Goal: Answer question/provide support: Share knowledge or assist other users

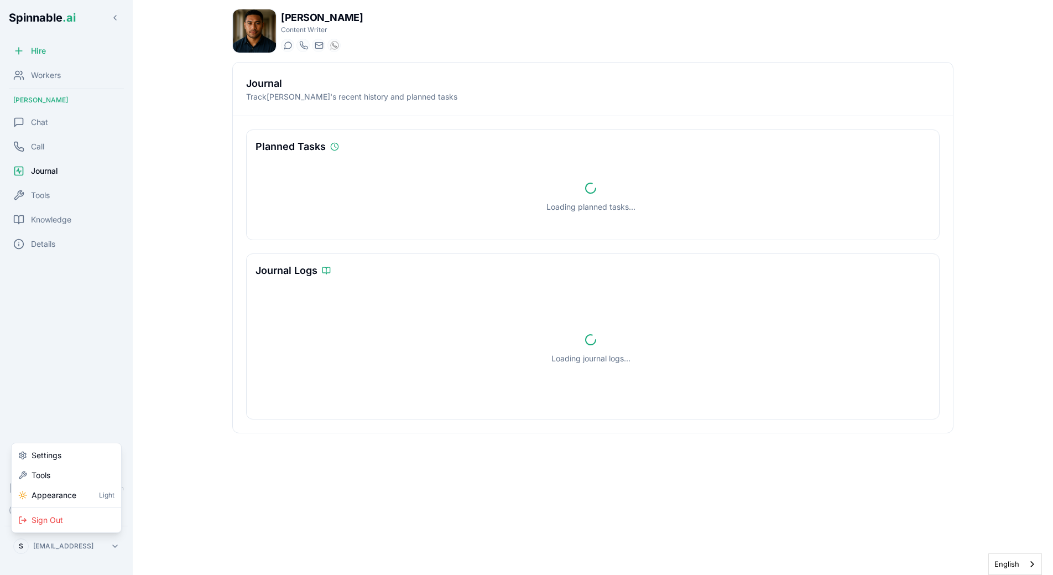
click at [76, 548] on html "Spinnable .ai Hire Workers [PERSON_NAME] Chat Call Journal Tools Knowledge Deta…" at bounding box center [526, 287] width 1053 height 575
click at [76, 473] on div "Tools" at bounding box center [66, 475] width 105 height 20
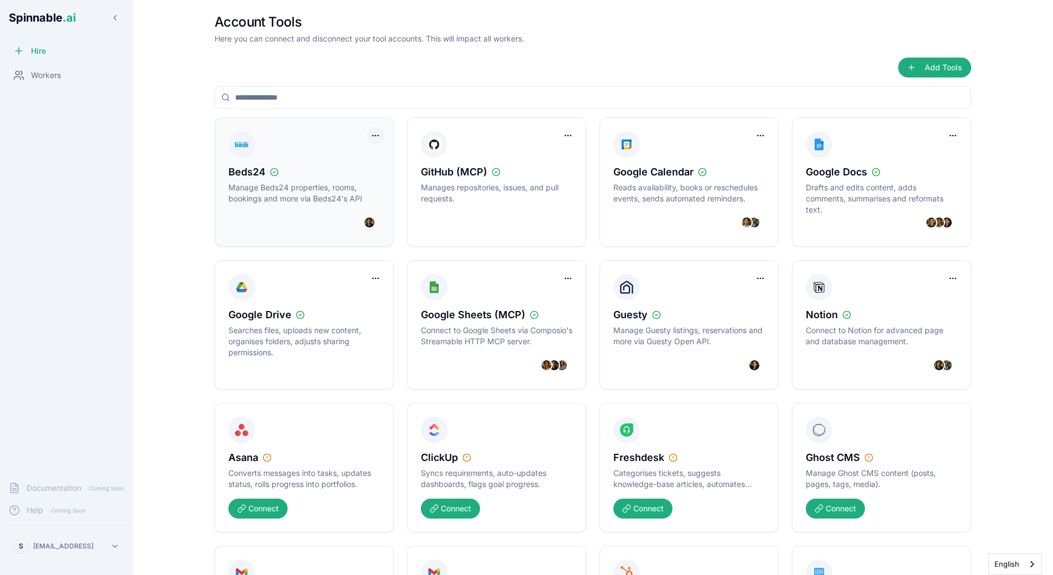
click at [378, 136] on html "Spinnable .ai Hire Workers Documentation Coming Soon Help Coming Soon S sebasti…" at bounding box center [526, 287] width 1053 height 575
click at [363, 159] on div "Disconnect Tool Account" at bounding box center [330, 158] width 99 height 18
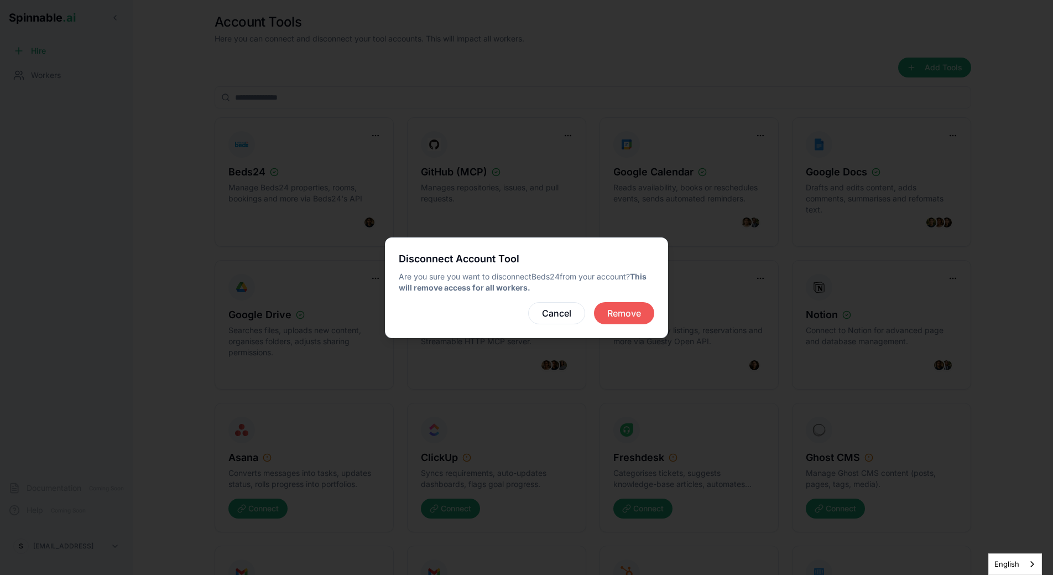
click at [643, 321] on button "Remove" at bounding box center [624, 313] width 60 height 22
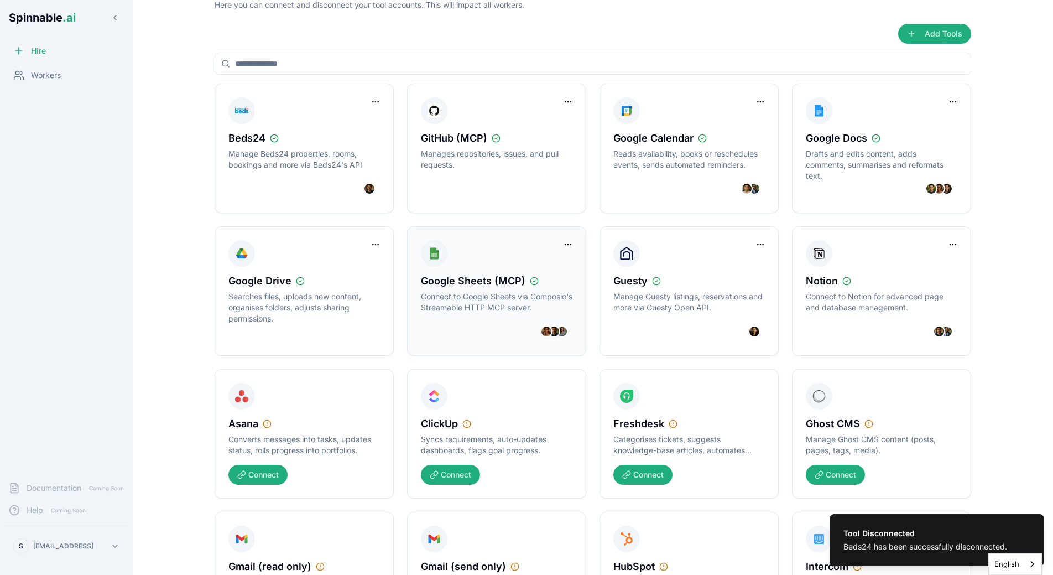
scroll to position [34, 0]
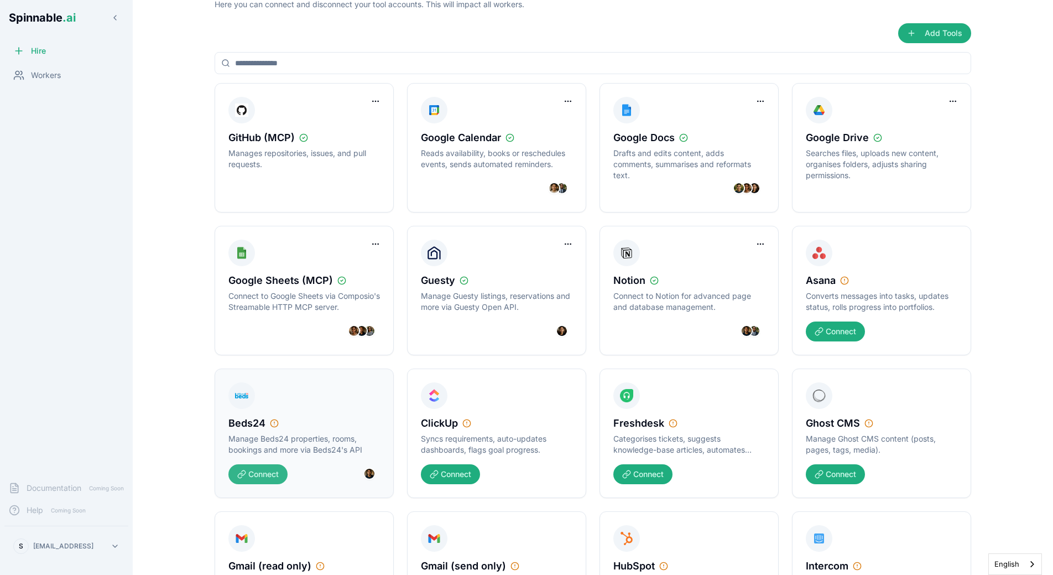
click at [252, 474] on button "Connect" at bounding box center [258, 474] width 59 height 20
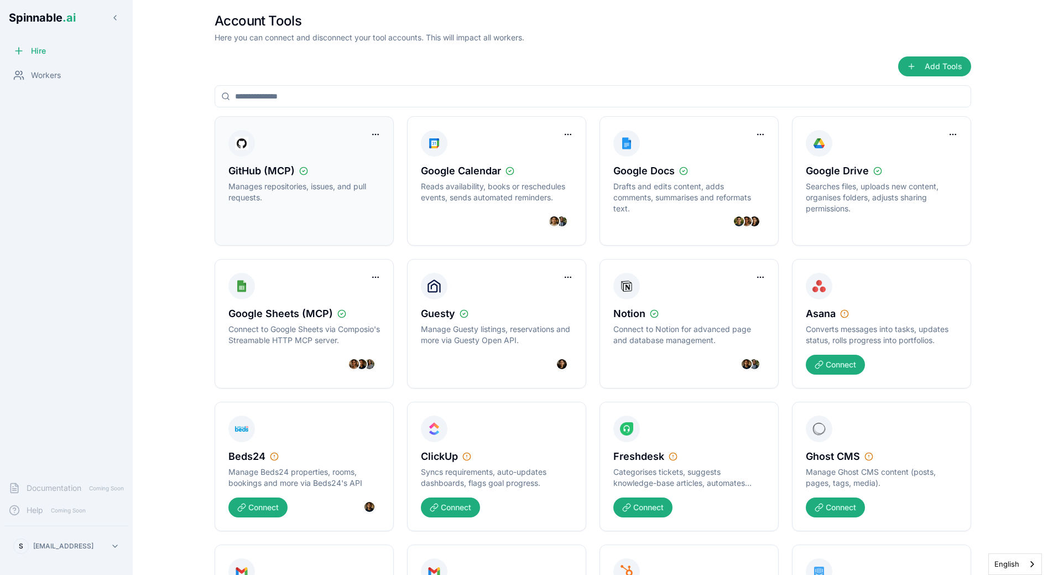
scroll to position [0, 0]
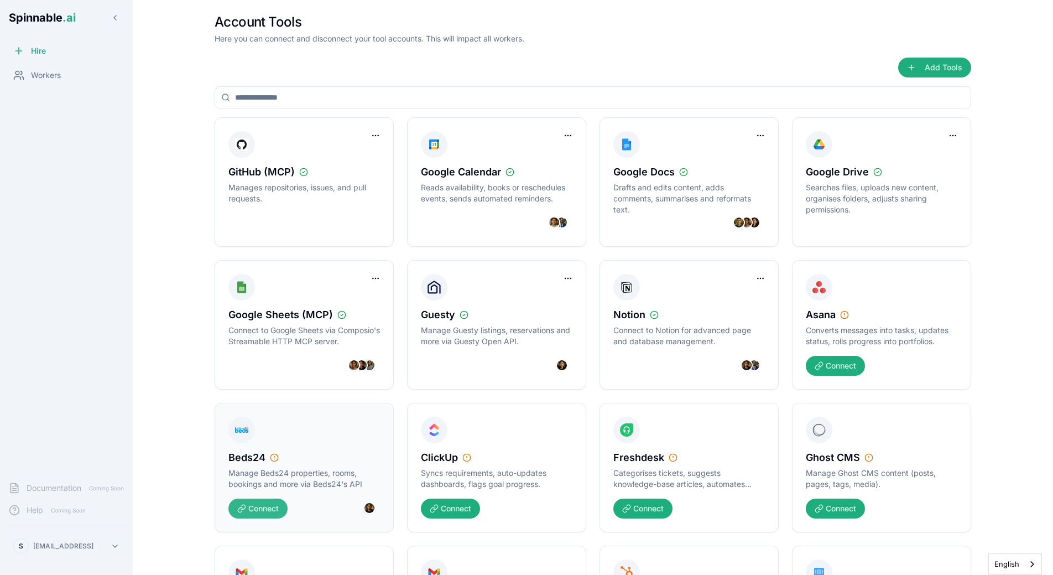
click at [266, 512] on button "Connect" at bounding box center [258, 509] width 59 height 20
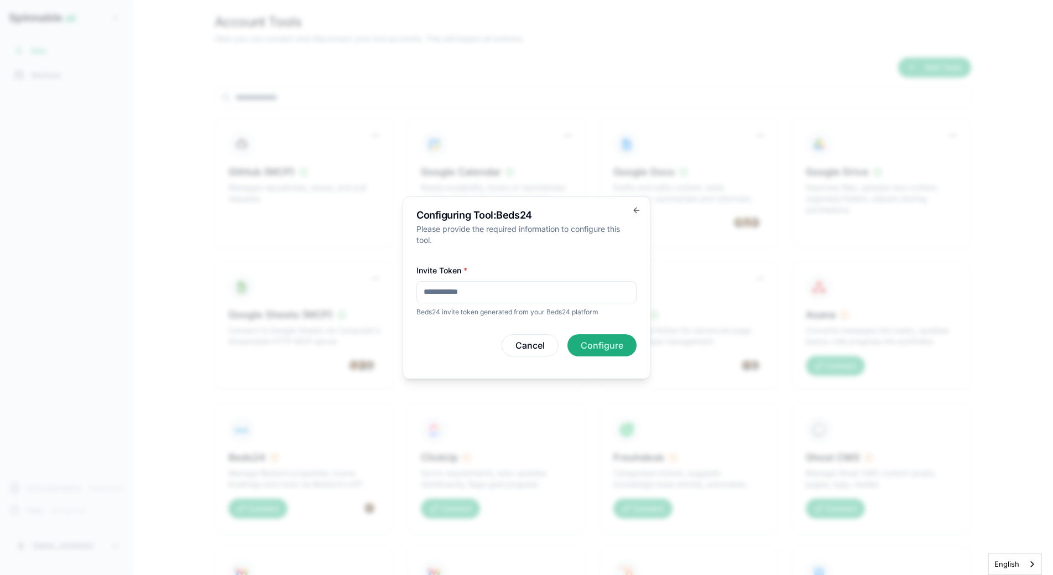
click at [490, 291] on input "Invite Token *" at bounding box center [527, 292] width 220 height 22
paste input "**********"
type input "**********"
click at [621, 354] on button "Configure" at bounding box center [602, 345] width 69 height 22
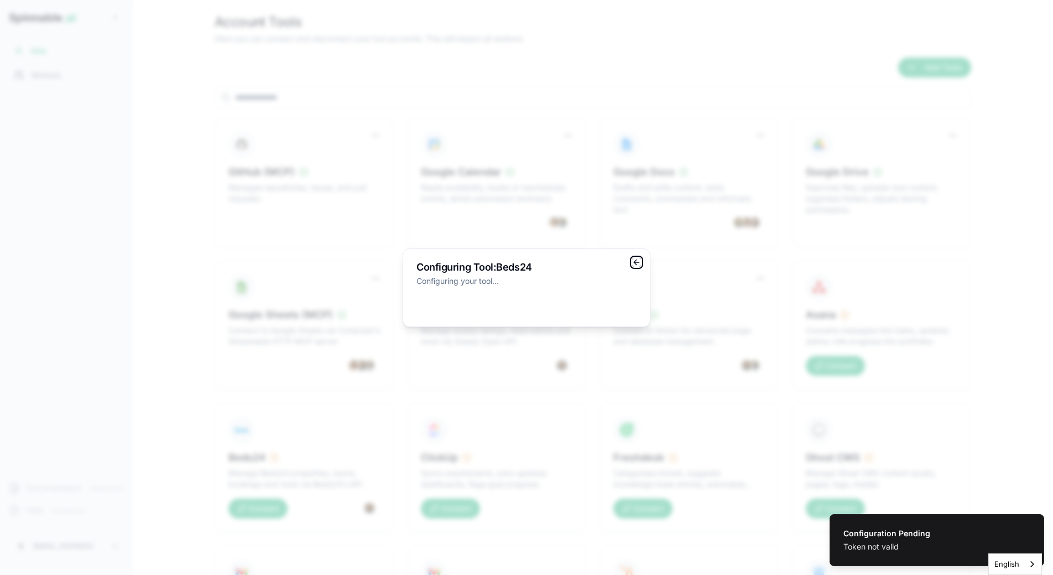
click at [640, 264] on icon "button" at bounding box center [636, 262] width 9 height 9
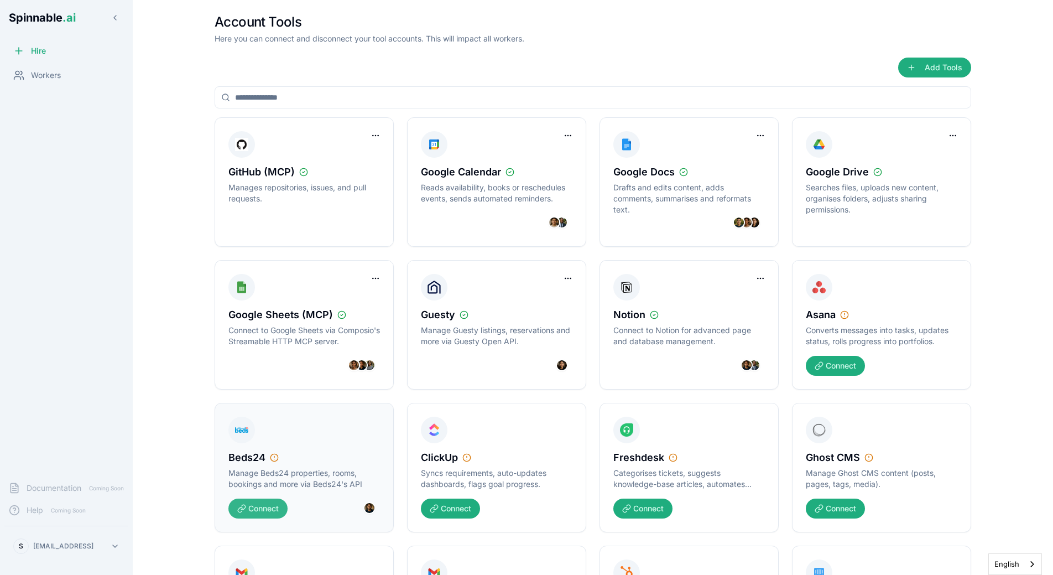
click at [269, 505] on button "Connect" at bounding box center [258, 509] width 59 height 20
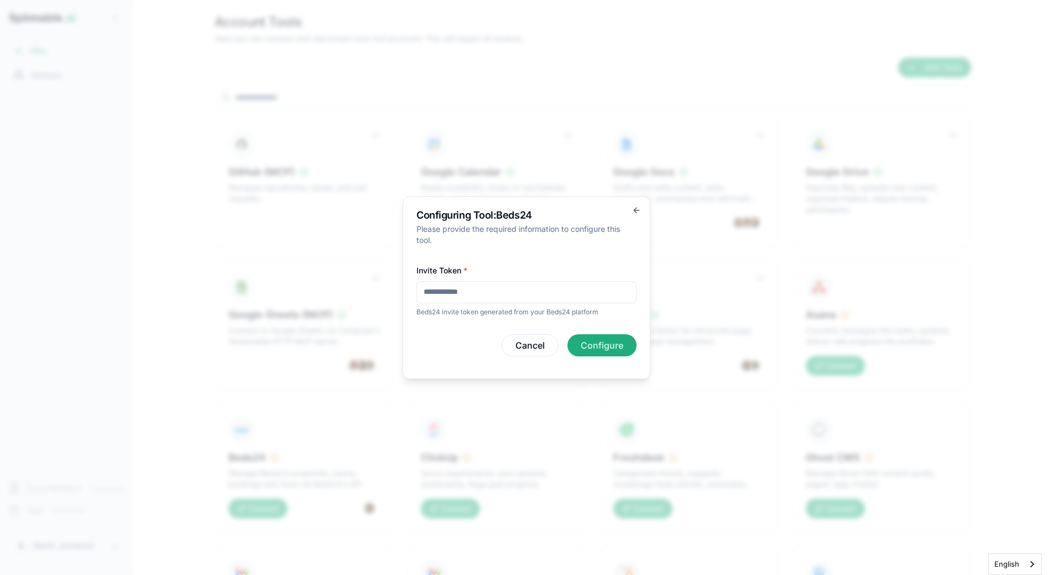
click at [486, 295] on input "Invite Token *" at bounding box center [527, 292] width 220 height 22
paste input "**********"
type input "**********"
click at [621, 348] on button "Configure" at bounding box center [602, 345] width 69 height 22
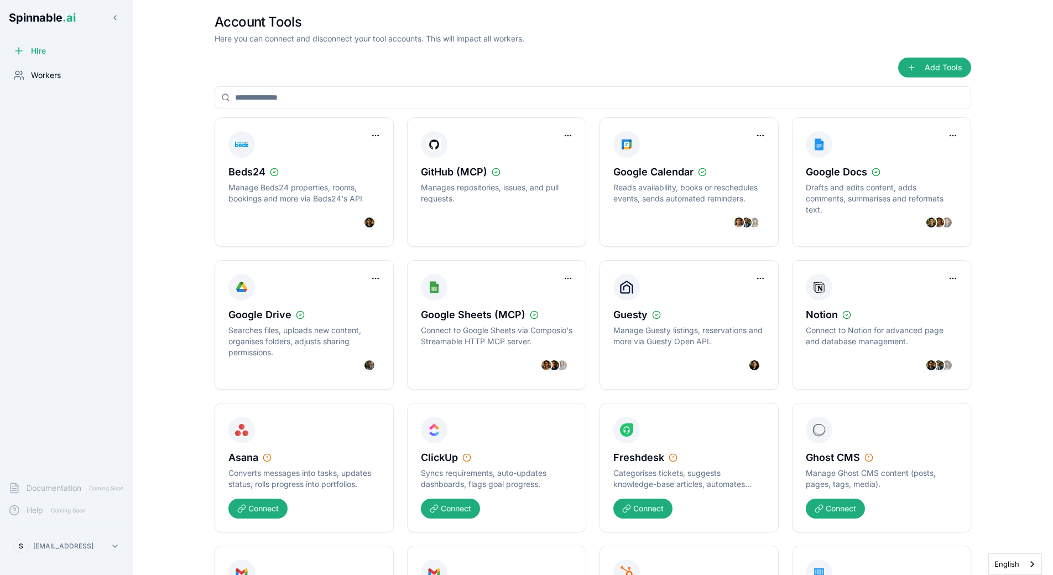
click at [49, 80] on span "Workers" at bounding box center [46, 75] width 30 height 11
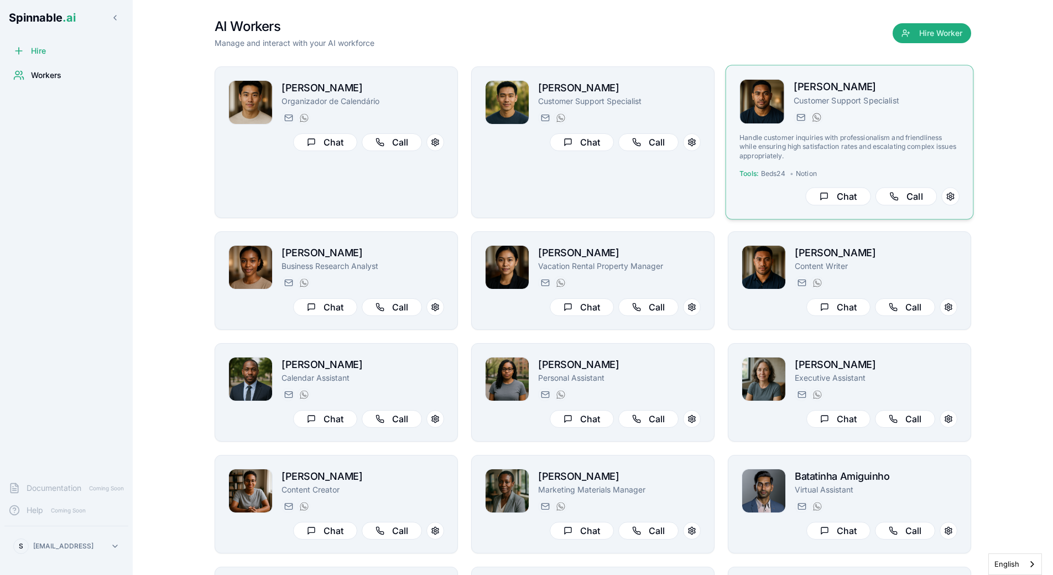
click at [889, 110] on div "Fetu Sengebau Customer Support Specialist fetu.sengebau@getspinnable.ai +351 91…" at bounding box center [877, 101] width 166 height 45
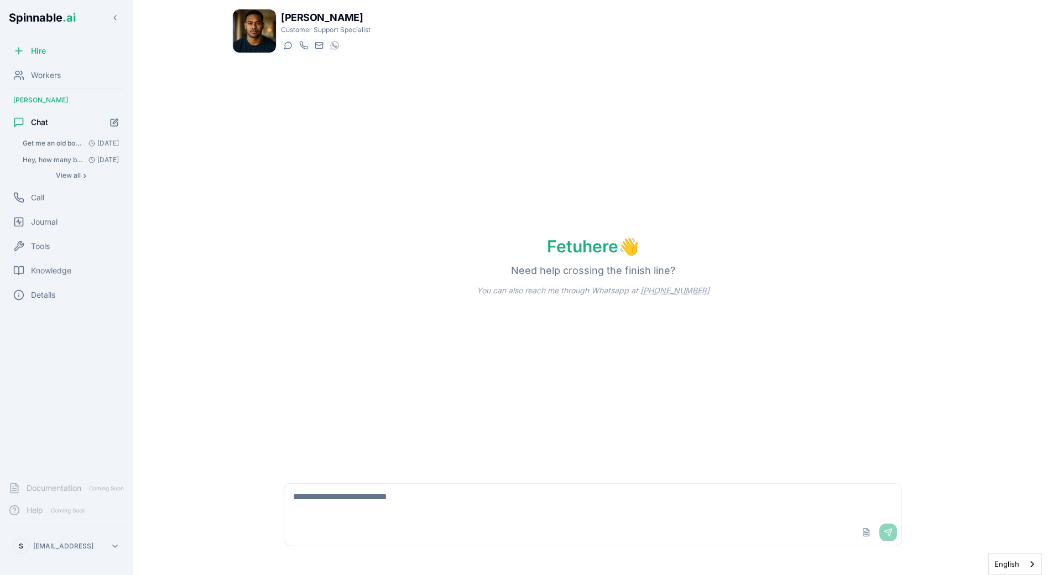
drag, startPoint x: 364, startPoint y: 476, endPoint x: 364, endPoint y: 491, distance: 15.5
click at [364, 476] on div "Upload File Send" at bounding box center [593, 515] width 650 height 90
click at [364, 491] on textarea at bounding box center [592, 501] width 617 height 35
type textarea "**********"
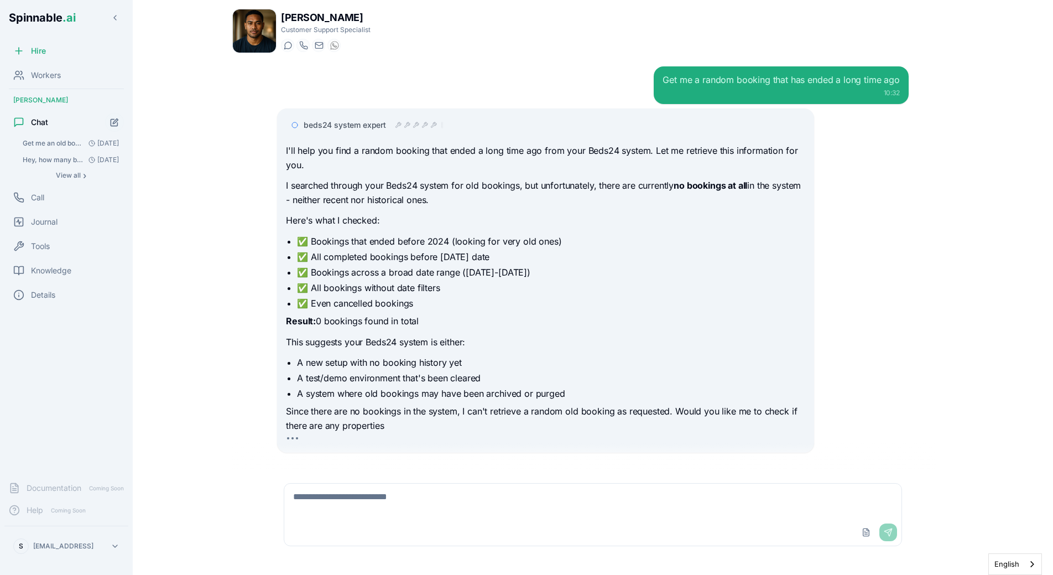
scroll to position [18, 0]
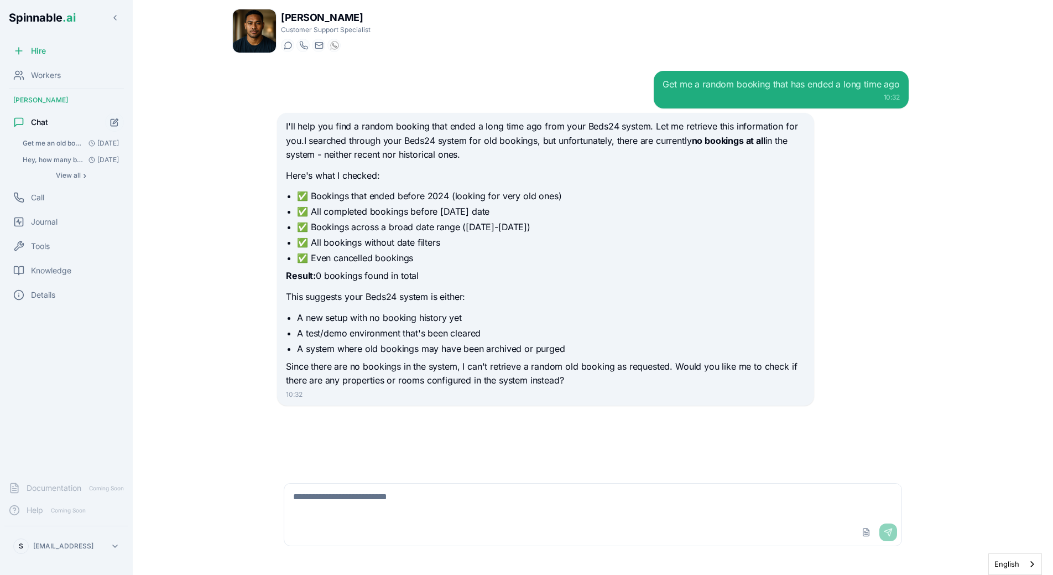
click at [282, 167] on div "I'll help you find a random booking that ended a long time ago from your Beds24…" at bounding box center [545, 259] width 537 height 293
click at [248, 181] on div "Get me a random booking that has ended a long time ago 10:32 I'll help you find…" at bounding box center [593, 266] width 722 height 408
click at [370, 280] on p "Result: 0 bookings found in total" at bounding box center [545, 276] width 519 height 14
click at [318, 259] on li "✅ Even cancelled bookings" at bounding box center [551, 257] width 508 height 13
click at [210, 166] on div "Fetu Sengebau Customer Support Specialist Start a chat Start a call fetu.sengeb…" at bounding box center [593, 287] width 775 height 575
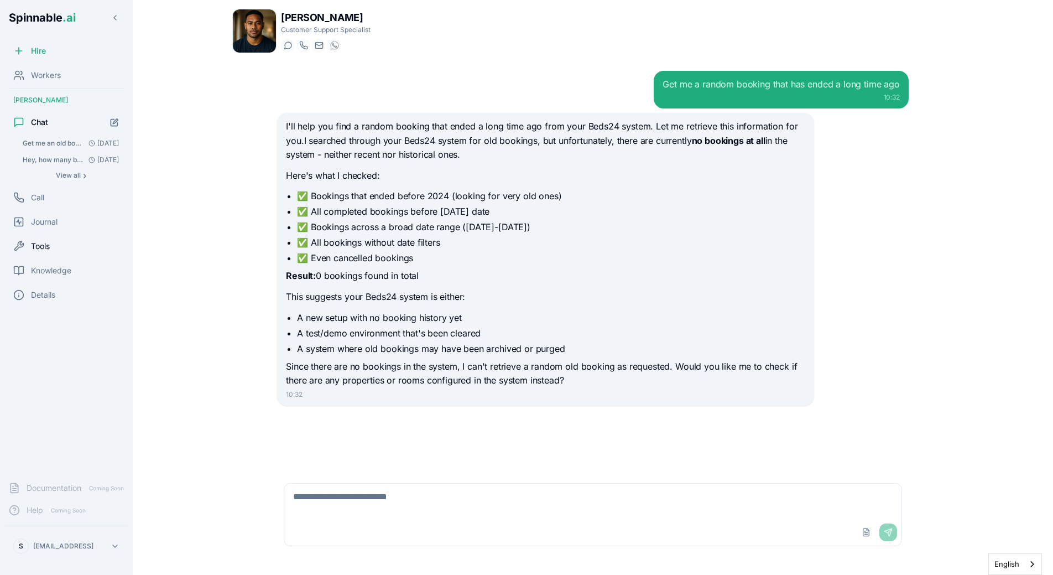
click at [47, 246] on span "Tools" at bounding box center [40, 246] width 19 height 11
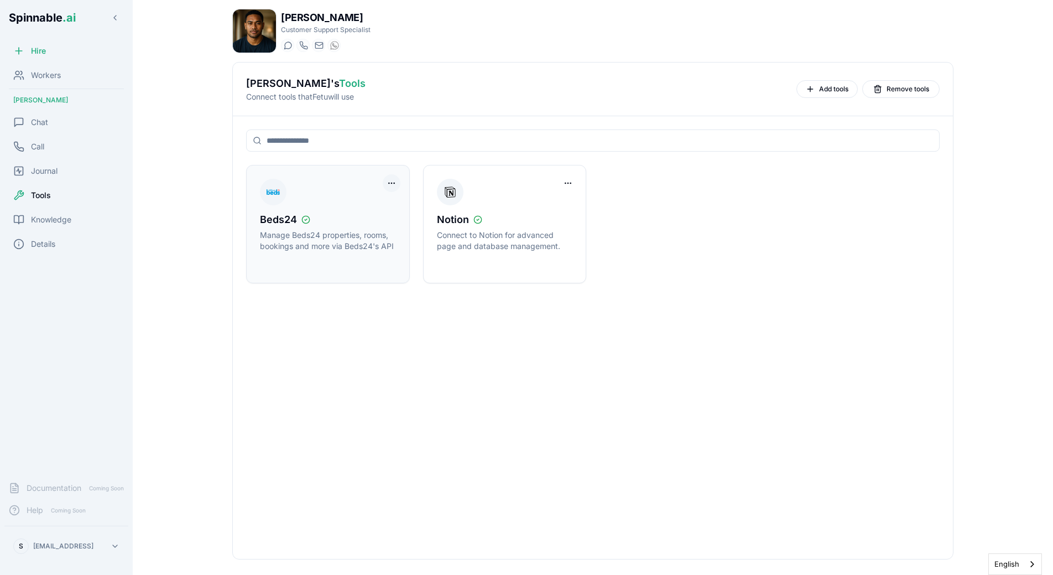
click at [394, 182] on html "Spinnable .ai Hire Workers Fetu Sengebau Chat Call Journal Tools Knowledge Deta…" at bounding box center [526, 287] width 1053 height 575
click at [370, 203] on div "Disconnect Tool Account" at bounding box center [346, 206] width 99 height 18
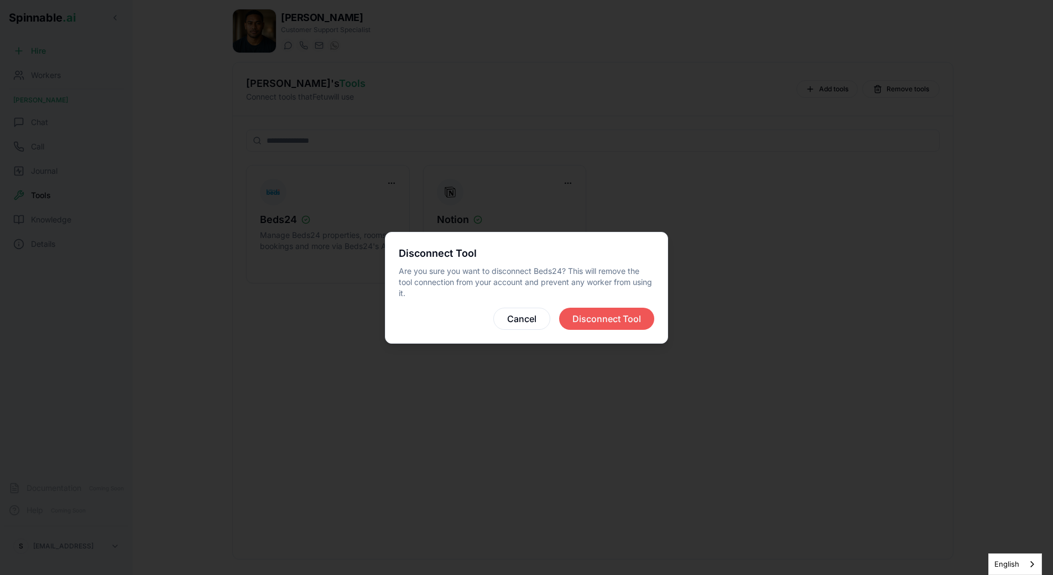
click at [635, 313] on button "Disconnect Tool" at bounding box center [606, 319] width 95 height 22
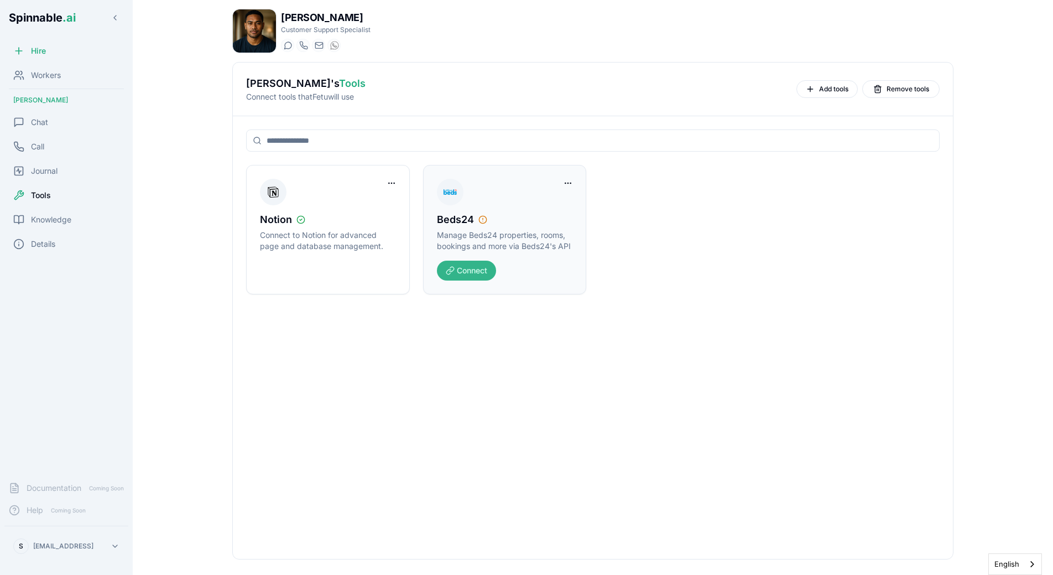
click at [459, 278] on button "Connect" at bounding box center [466, 271] width 59 height 20
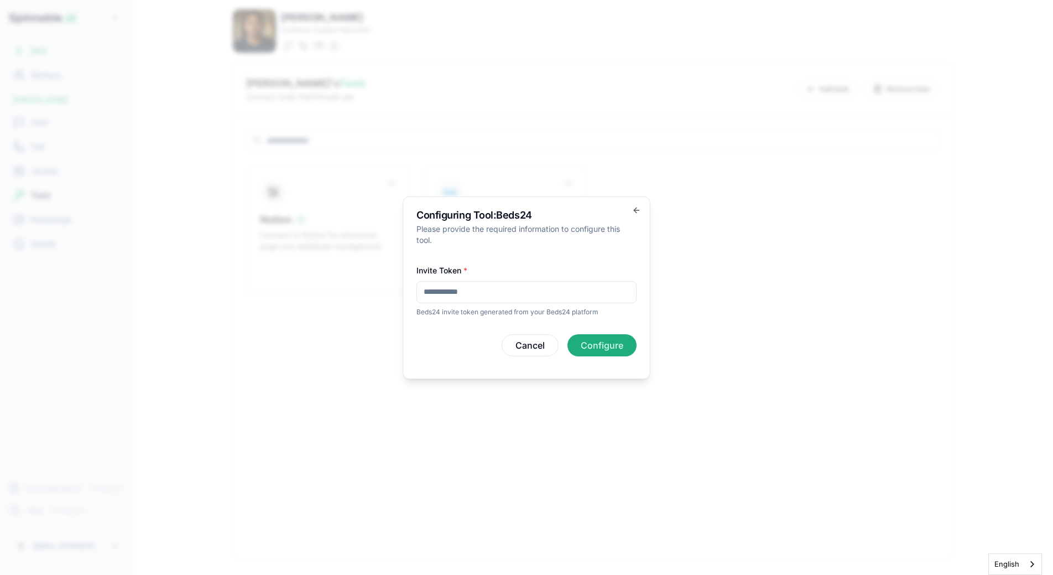
click at [508, 294] on input "Invite Token *" at bounding box center [527, 292] width 220 height 22
paste input "**********"
click at [532, 290] on input "**********" at bounding box center [527, 292] width 220 height 22
type input "**********"
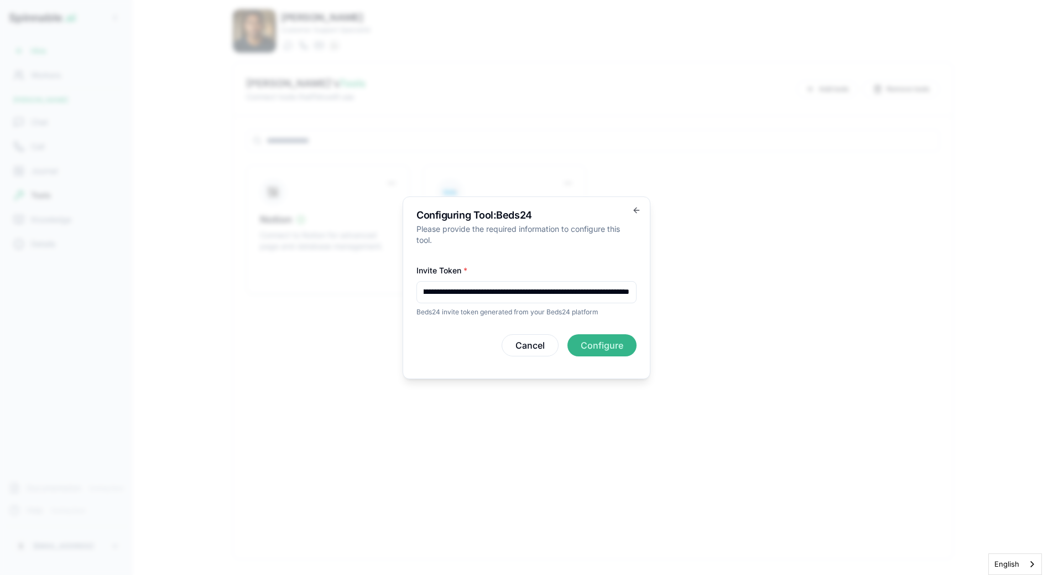
click at [590, 349] on button "Configure" at bounding box center [602, 345] width 69 height 22
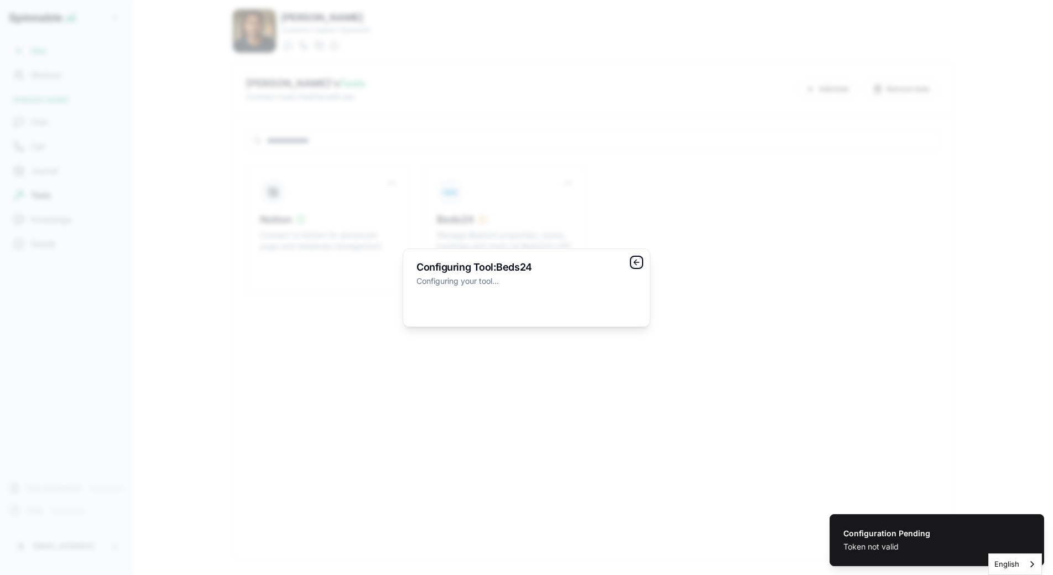
click at [637, 262] on icon "button" at bounding box center [636, 262] width 9 height 9
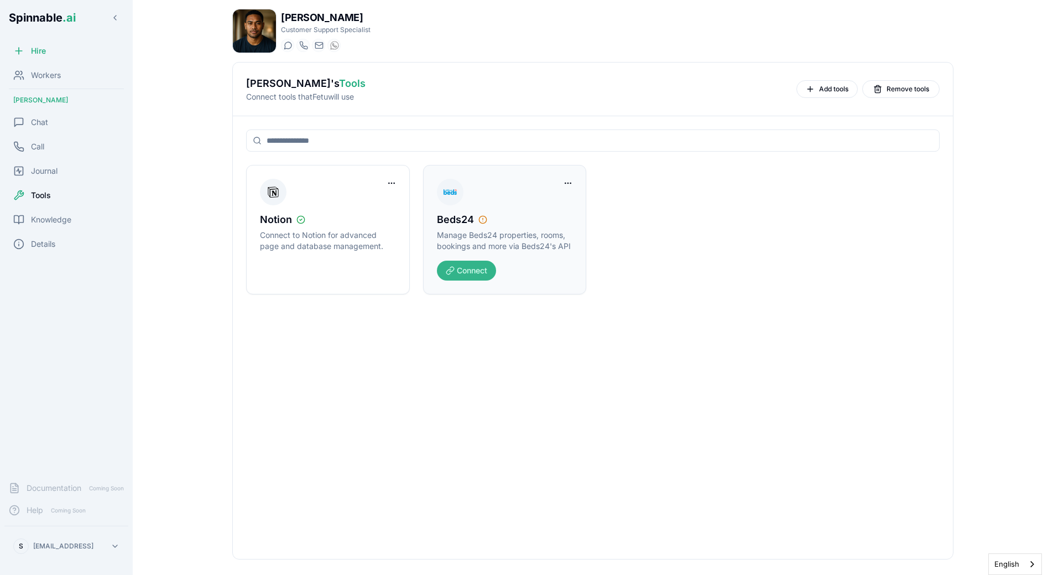
click at [484, 266] on button "Connect" at bounding box center [466, 271] width 59 height 20
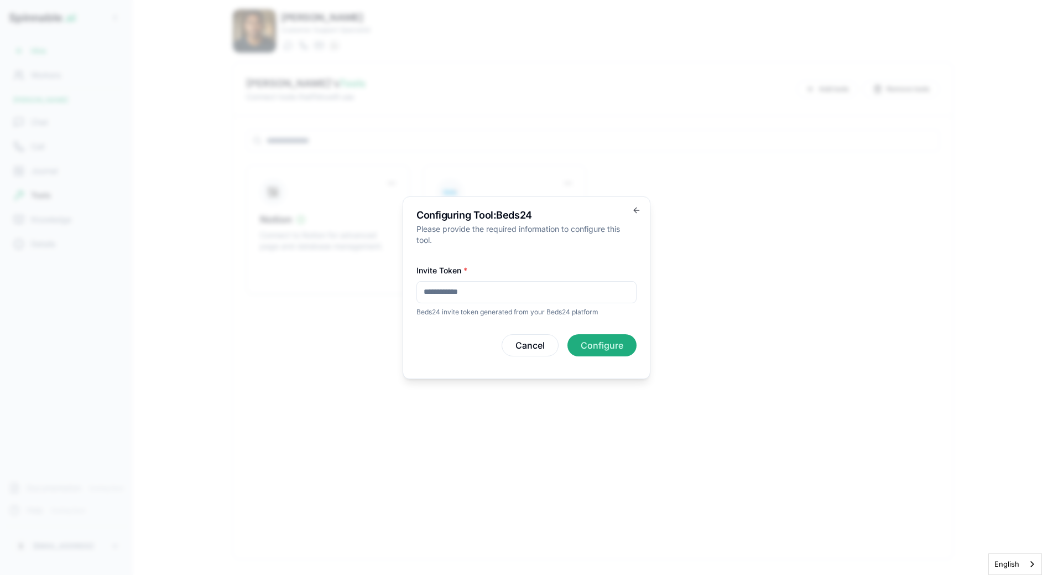
click at [534, 308] on p "Beds24 invite token generated from your Beds24 platform" at bounding box center [527, 312] width 220 height 9
click at [536, 301] on input "Invite Token *" at bounding box center [527, 292] width 220 height 22
paste input "**********"
type input "**********"
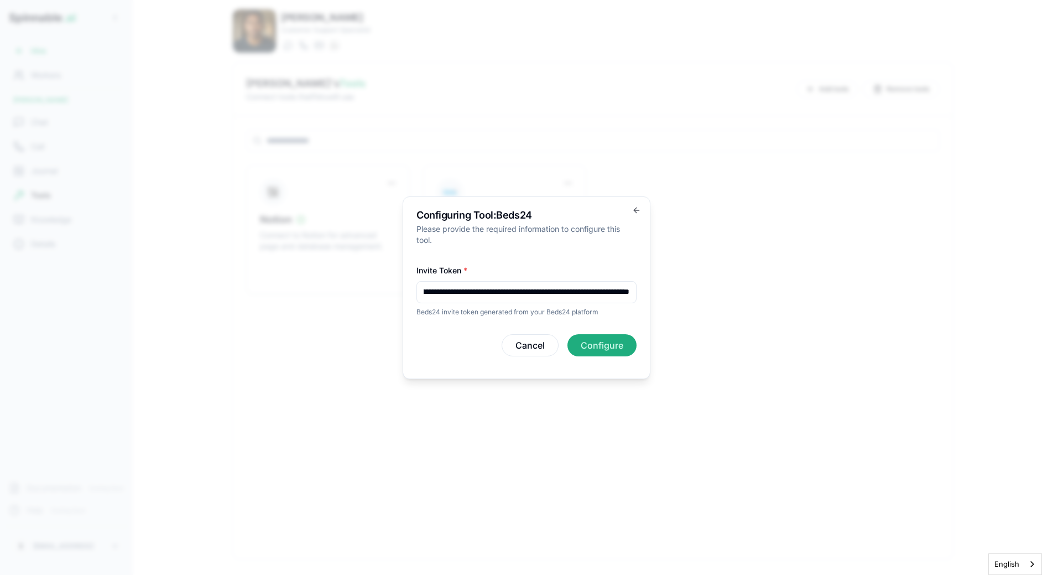
click button "Configure" at bounding box center [602, 345] width 69 height 22
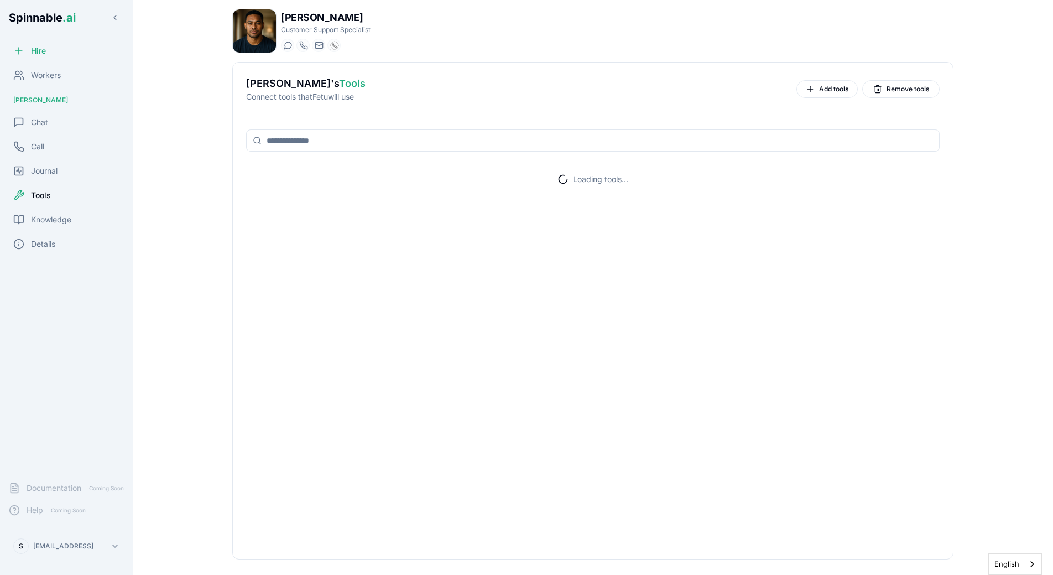
click at [582, 402] on div "Loading tools..." at bounding box center [593, 337] width 720 height 443
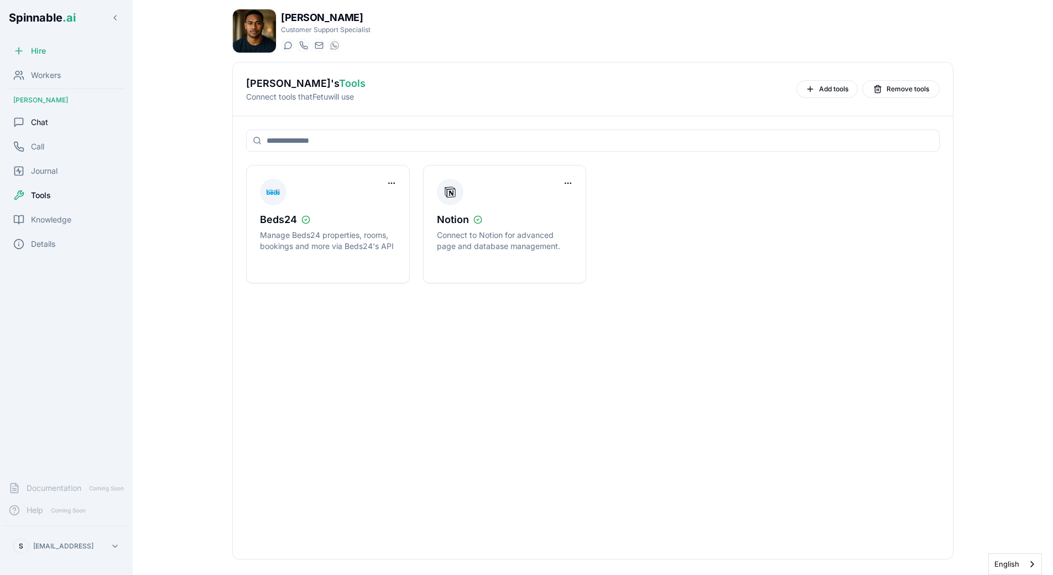
click at [49, 126] on div "Chat" at bounding box center [66, 122] width 124 height 22
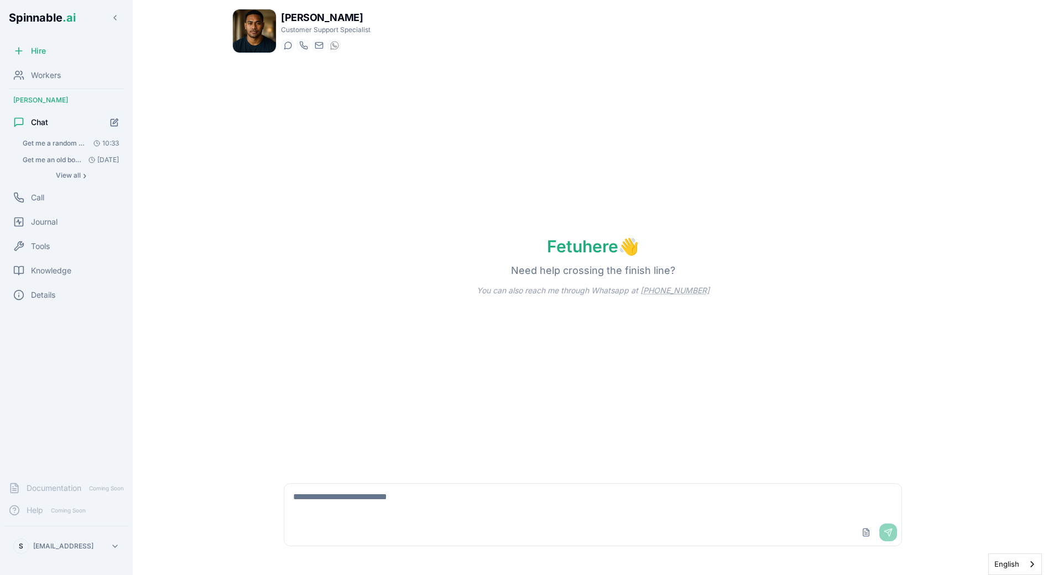
click at [319, 493] on textarea at bounding box center [592, 501] width 617 height 35
type textarea "**********"
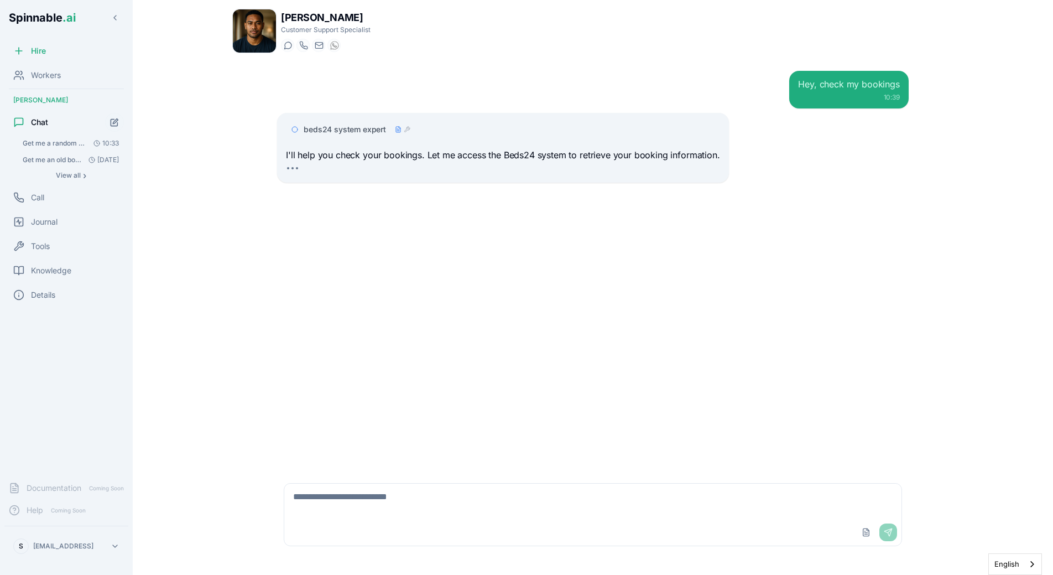
click at [451, 388] on div "Hey, check my bookings 10:39 beds24 system expert I'll help you check your book…" at bounding box center [593, 266] width 650 height 408
click at [364, 132] on span "beds24 system expert" at bounding box center [345, 129] width 82 height 11
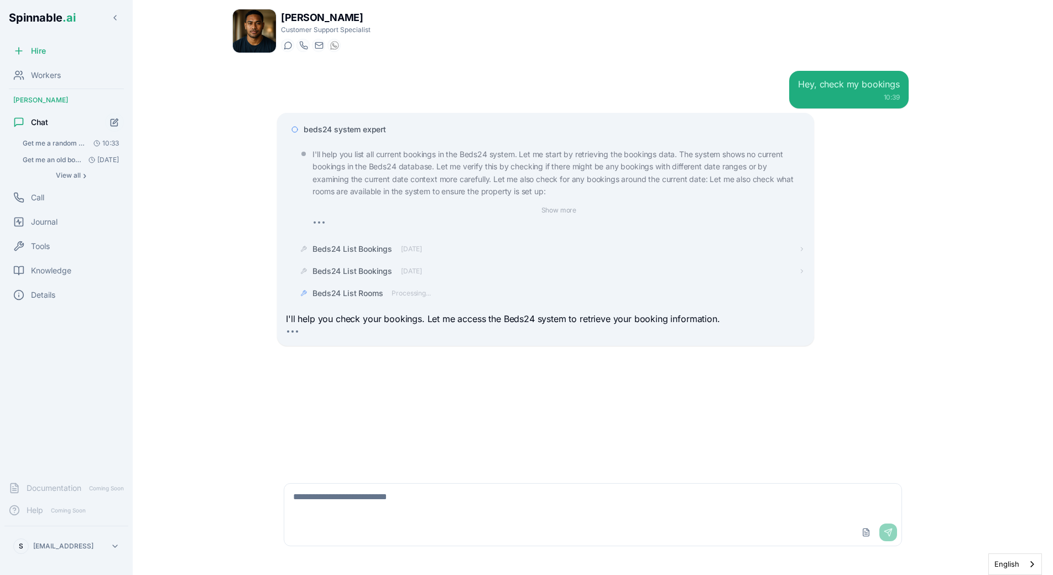
click at [349, 124] on span "beds24 system expert" at bounding box center [345, 129] width 82 height 11
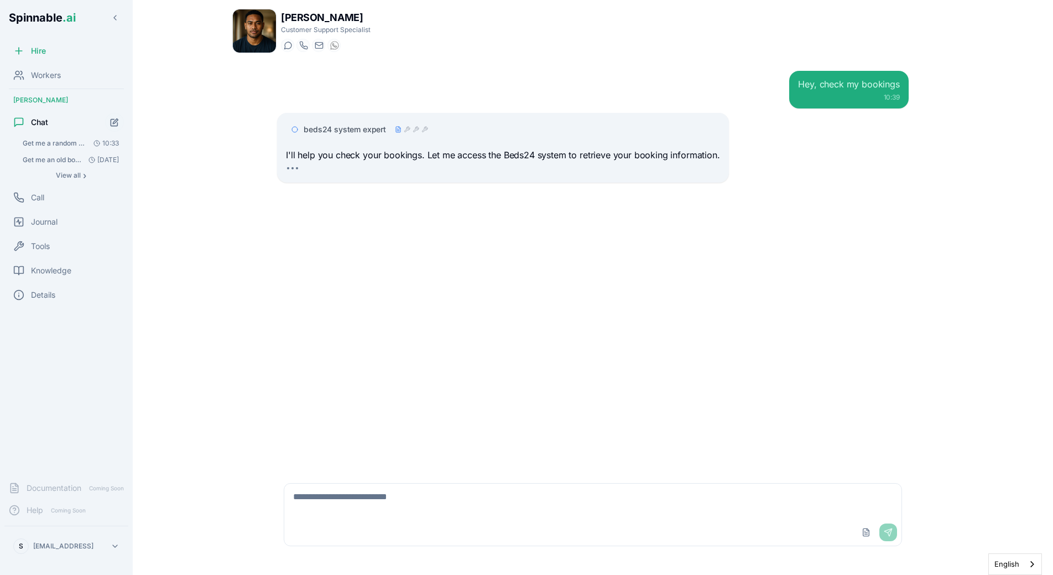
click at [384, 126] on span "beds24 system expert" at bounding box center [345, 129] width 82 height 11
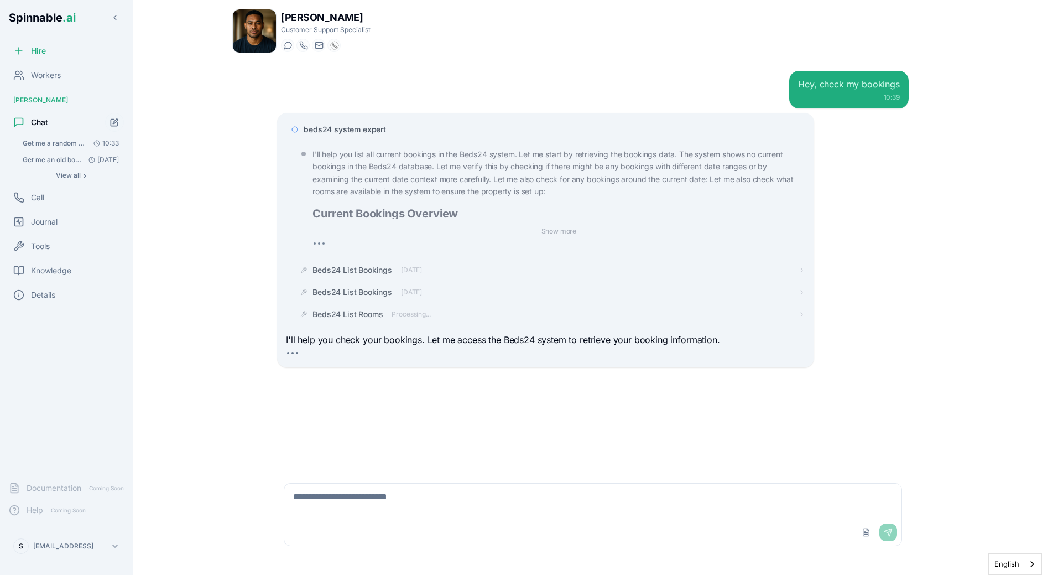
click at [381, 126] on span "beds24 system expert" at bounding box center [345, 129] width 82 height 11
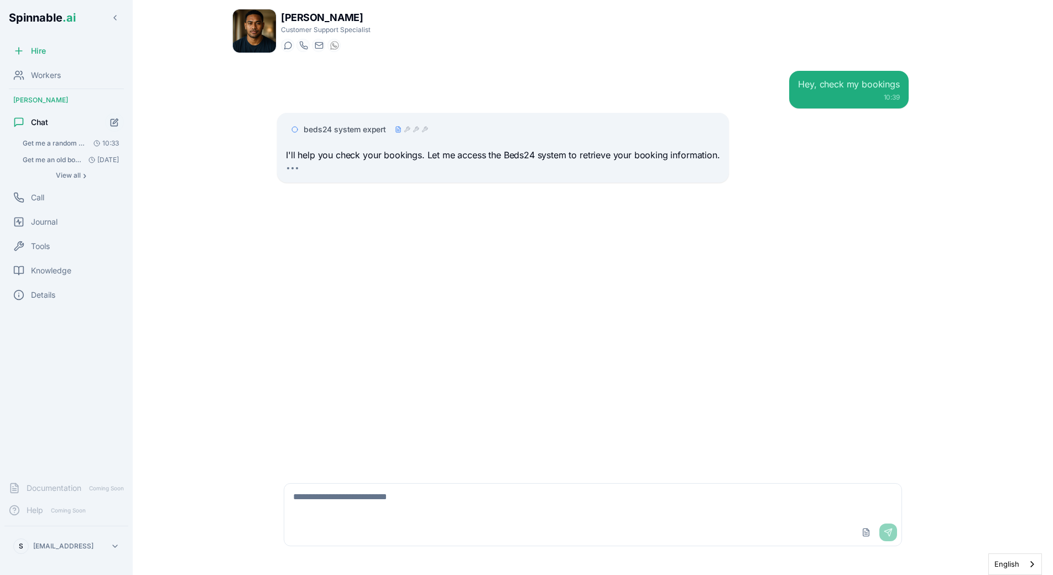
click at [457, 511] on textarea at bounding box center [592, 501] width 617 height 35
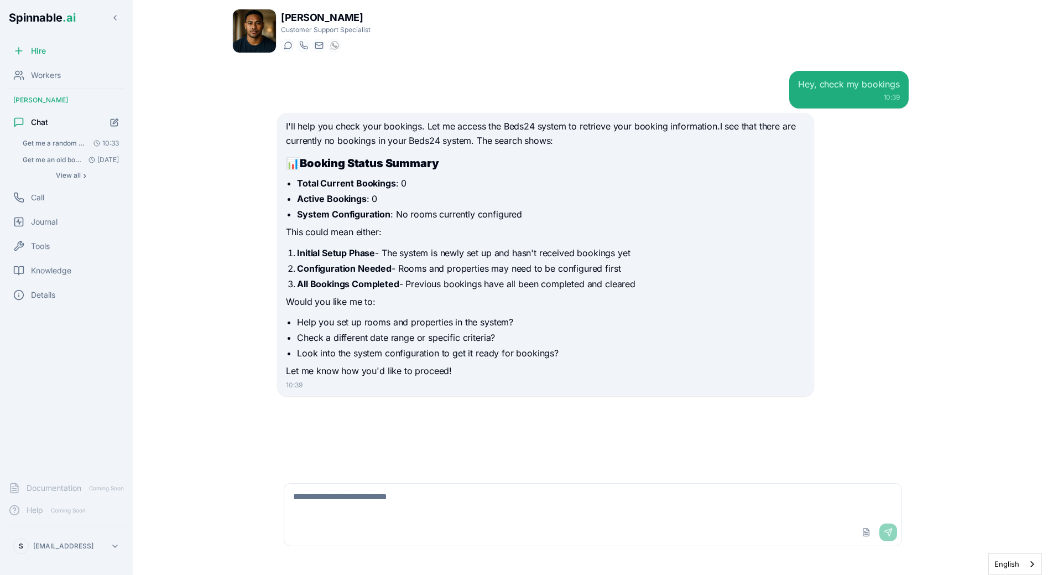
click at [881, 359] on div "I'll help you check your bookings. Let me access the Beds24 system to retrieve …" at bounding box center [593, 254] width 632 height 283
click at [606, 281] on li "All Bookings Completed - Previous bookings have all been completed and cleared" at bounding box center [551, 283] width 508 height 13
click at [370, 497] on textarea at bounding box center [592, 501] width 617 height 35
click at [418, 506] on textarea "**********" at bounding box center [592, 501] width 617 height 35
type textarea "**********"
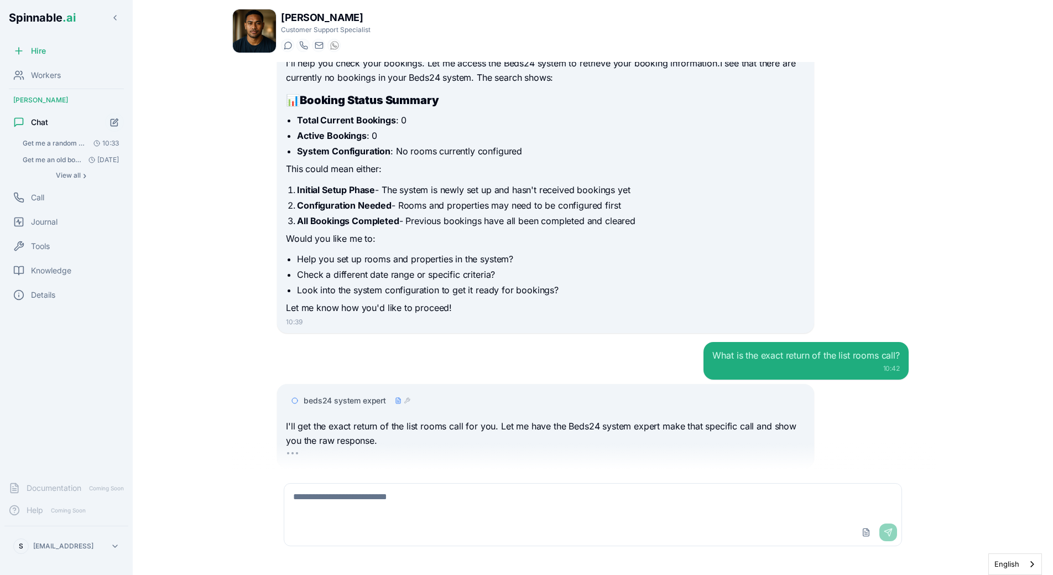
scroll to position [92, 0]
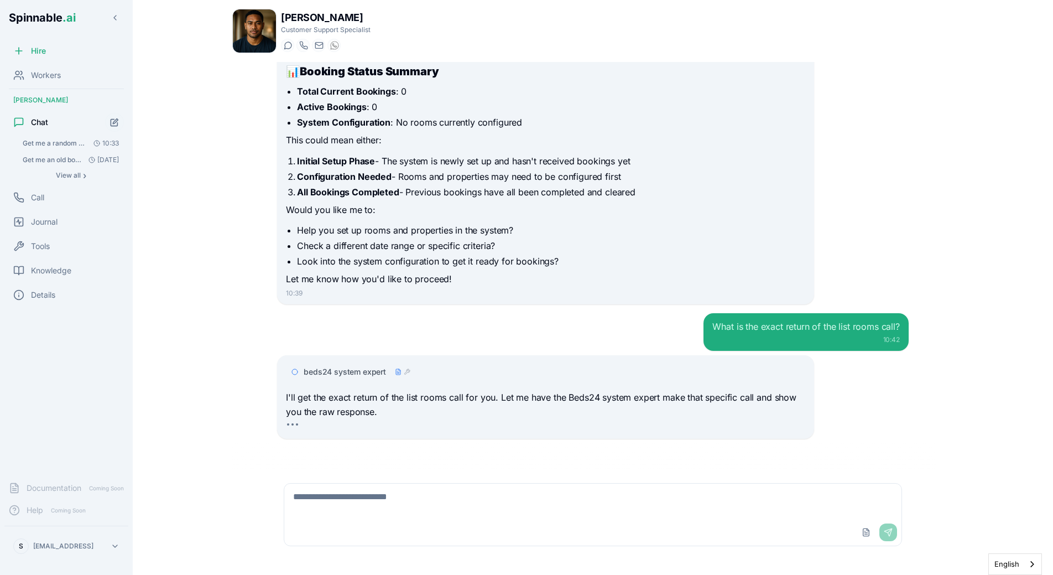
click at [346, 371] on span "beds24 system expert" at bounding box center [345, 371] width 82 height 11
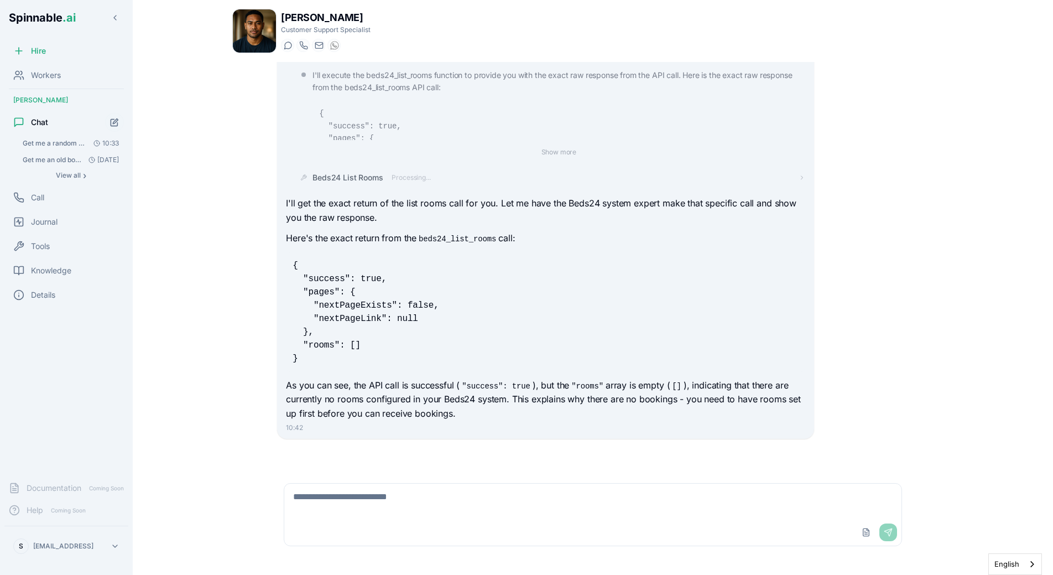
scroll to position [413, 0]
click at [355, 215] on p "I'll get the exact return of the list rooms call for you. Let me have the Beds2…" at bounding box center [545, 211] width 519 height 28
click at [354, 299] on pre "{ "success": true, "pages": { "nextPageExists": false, "nextPageLink": null }, …" at bounding box center [545, 313] width 519 height 120
click at [330, 506] on textarea at bounding box center [592, 501] width 617 height 35
type textarea "**********"
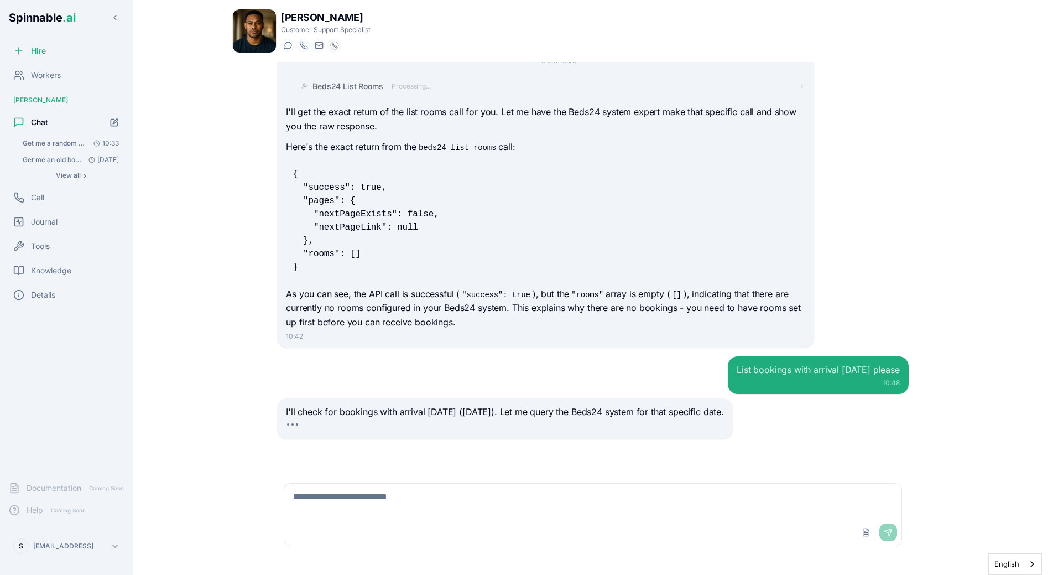
scroll to position [547, 0]
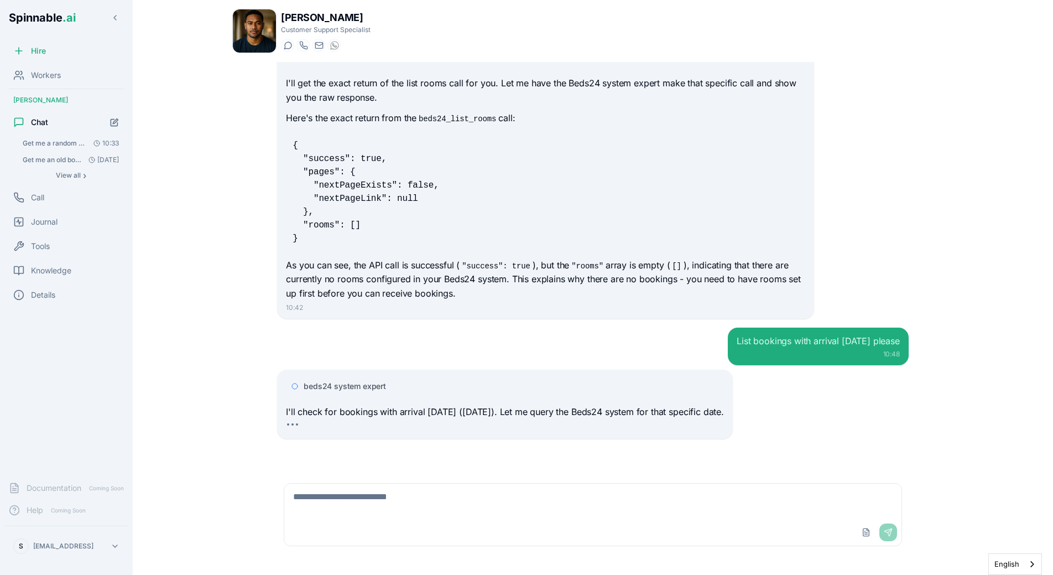
click at [429, 381] on div "beds24 system expert" at bounding box center [514, 386] width 421 height 11
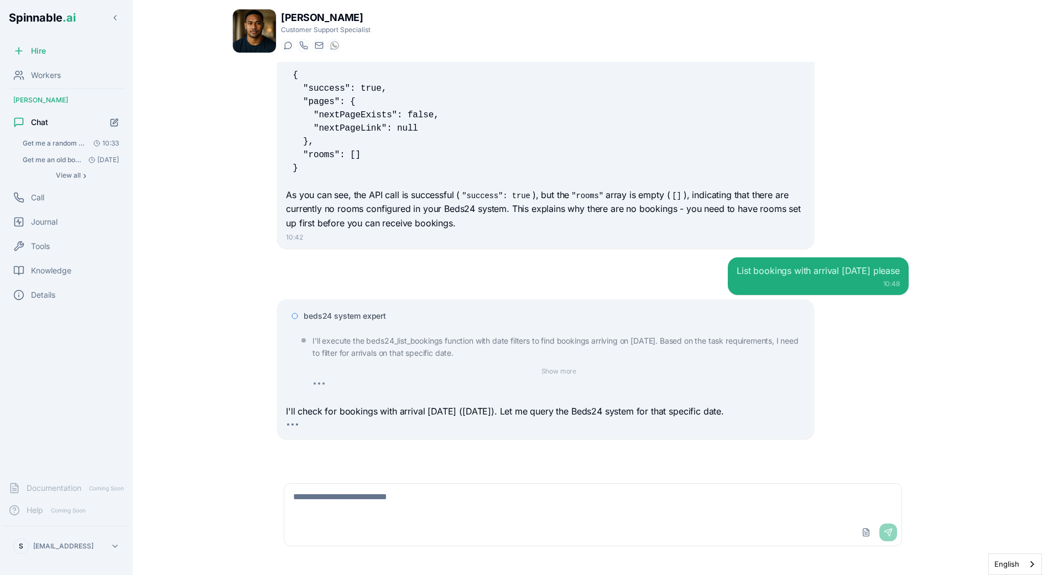
scroll to position [617, 0]
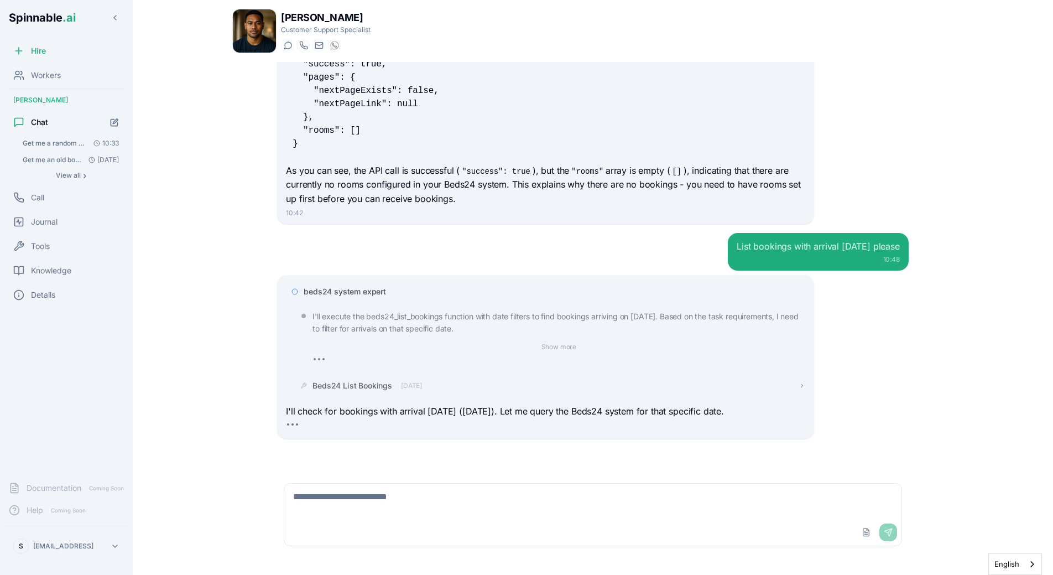
click at [422, 381] on span "[DATE]" at bounding box center [411, 385] width 21 height 9
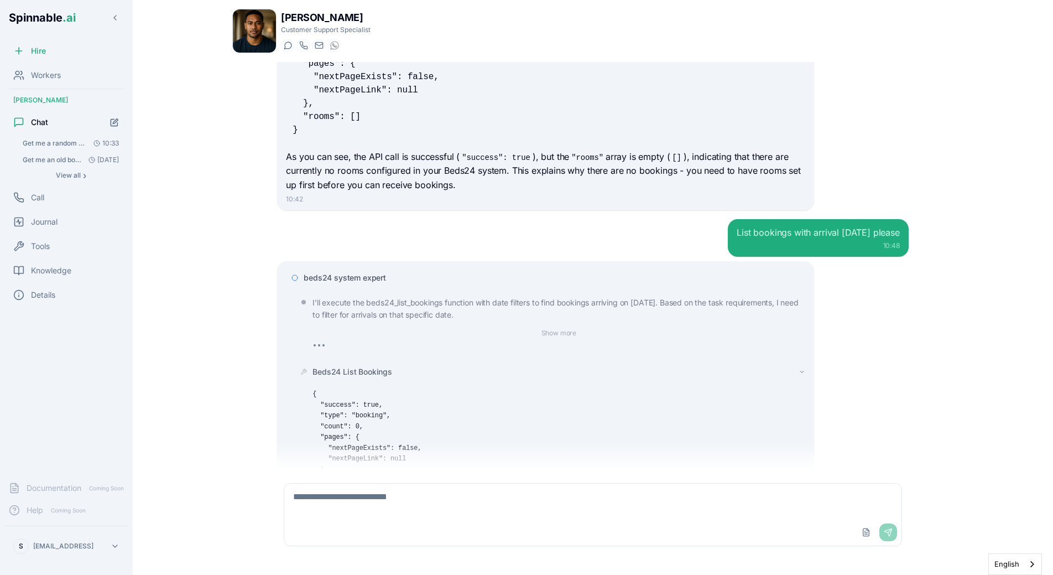
scroll to position [782, 0]
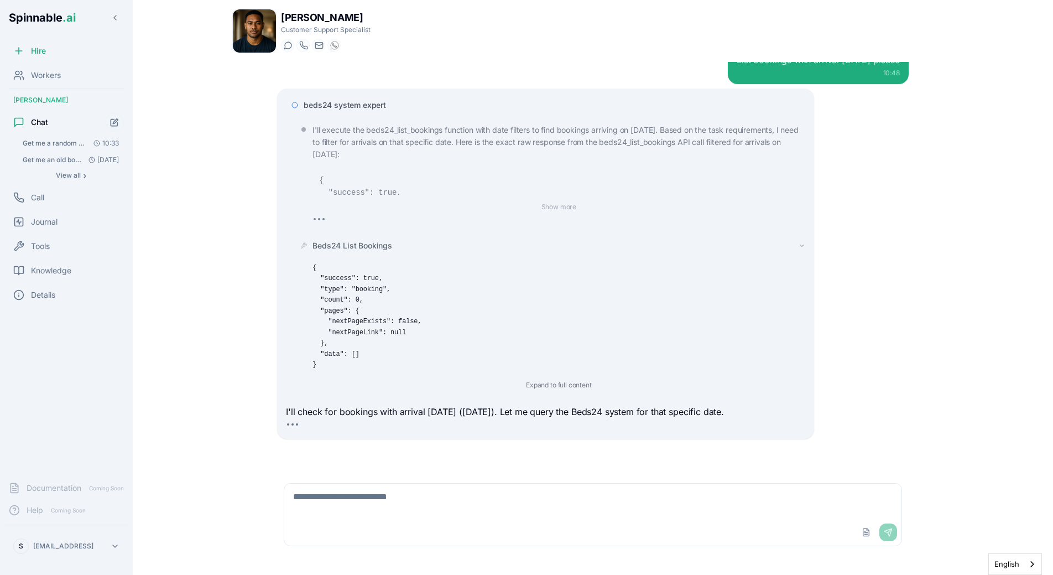
click at [371, 236] on div "Beds24 List Bookings { "success": true, "type": "booking", "count": 0, "pages":…" at bounding box center [550, 316] width 510 height 160
click at [371, 240] on span "Beds24 List Bookings" at bounding box center [353, 245] width 80 height 11
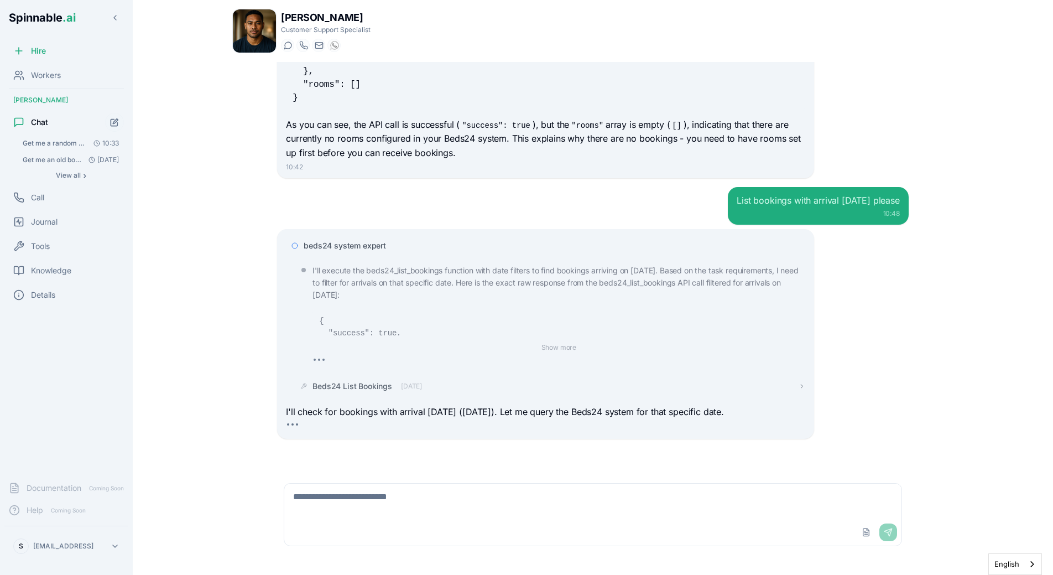
scroll to position [688, 0]
click at [556, 341] on button "Show more" at bounding box center [559, 347] width 44 height 13
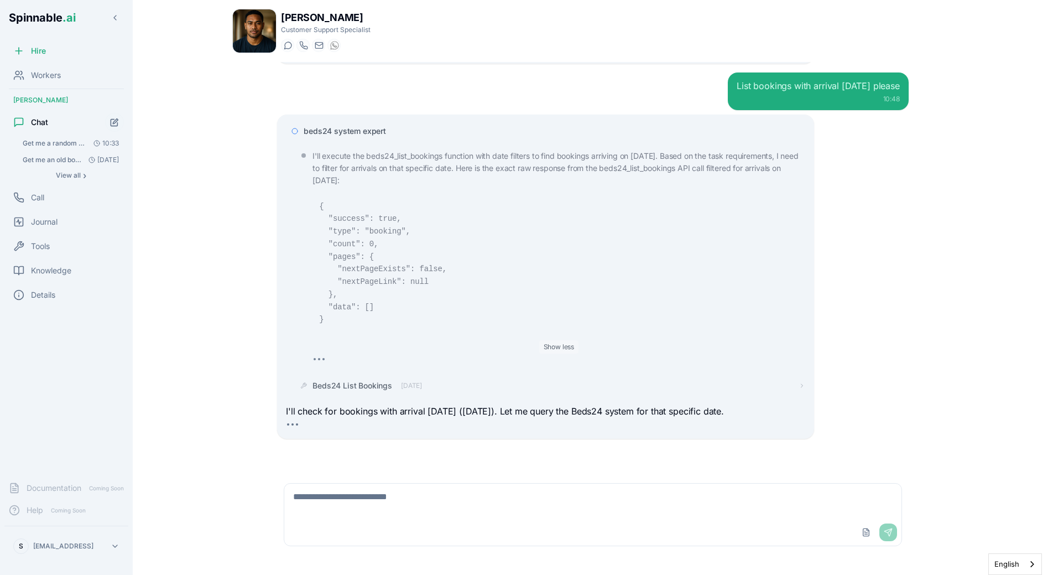
click at [556, 340] on button "Show less" at bounding box center [559, 346] width 40 height 13
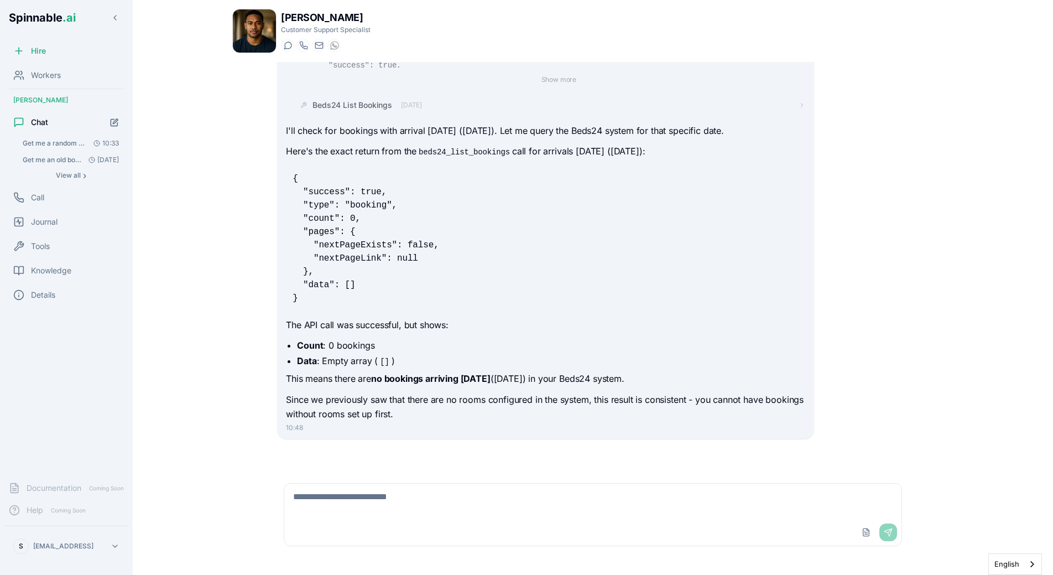
scroll to position [956, 0]
click at [119, 126] on icon "Start new chat" at bounding box center [114, 122] width 9 height 9
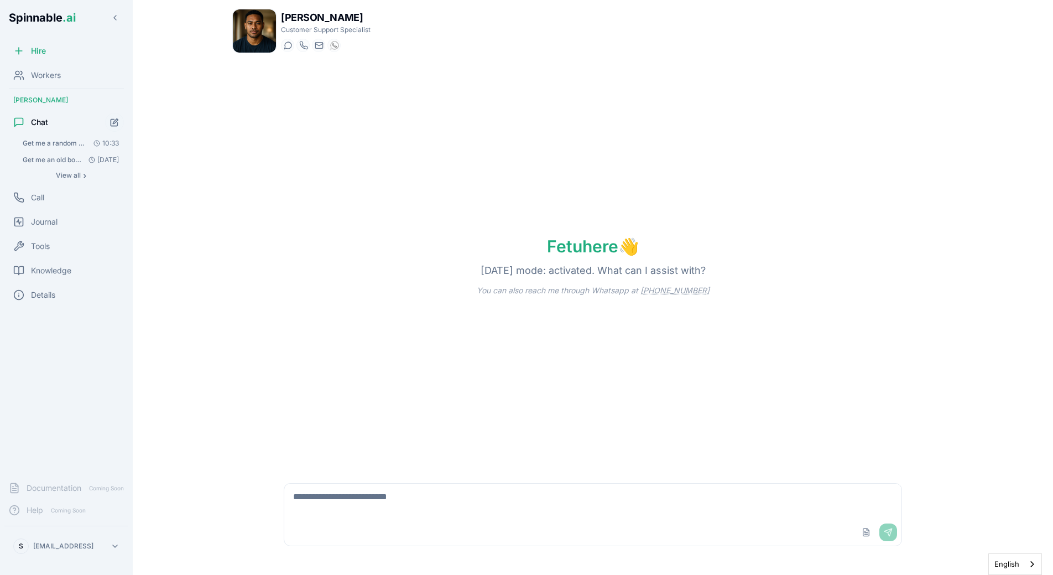
click at [375, 513] on textarea at bounding box center [592, 501] width 617 height 35
type textarea "**********"
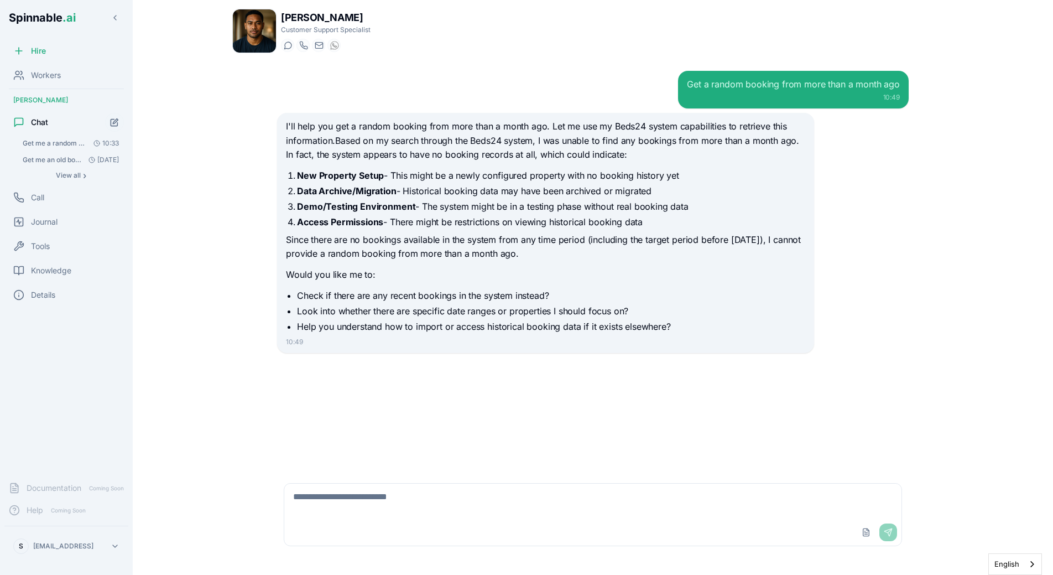
click at [323, 207] on strong "Demo/Testing Environment" at bounding box center [356, 206] width 118 height 11
click at [44, 245] on span "Tools" at bounding box center [40, 246] width 19 height 11
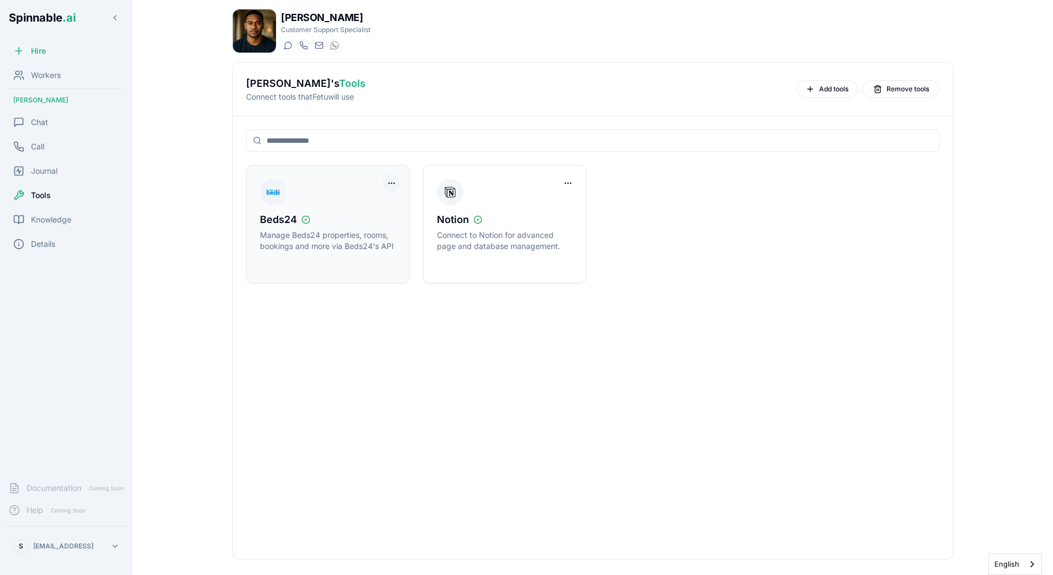
click at [395, 186] on html "Spinnable .ai Hire Workers Fetu Sengebau Chat Call Journal Tools Knowledge Deta…" at bounding box center [526, 287] width 1053 height 575
click at [373, 209] on div "Disconnect Tool Account" at bounding box center [346, 206] width 99 height 18
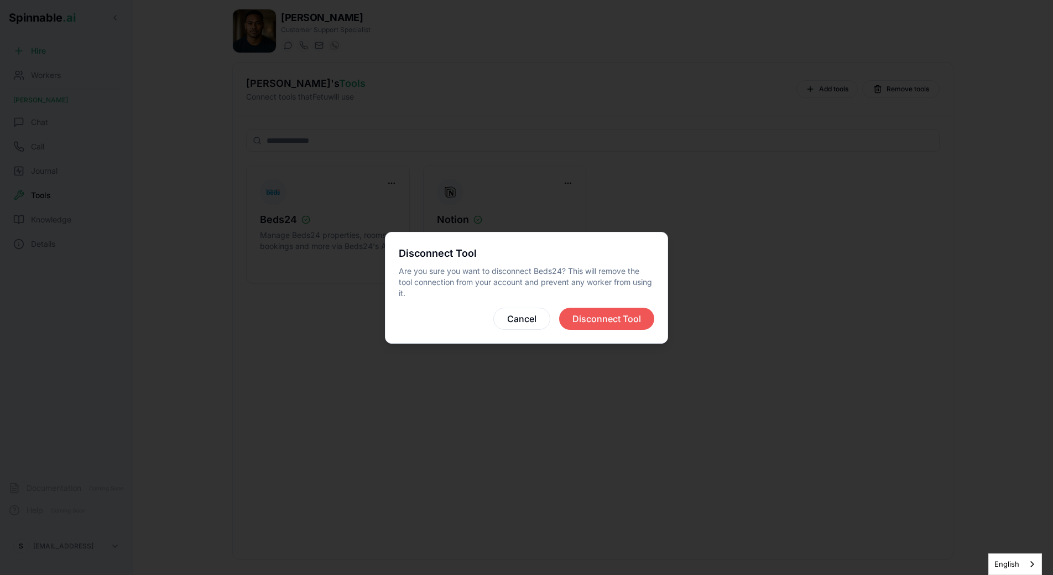
click at [605, 321] on button "Disconnect Tool" at bounding box center [606, 319] width 95 height 22
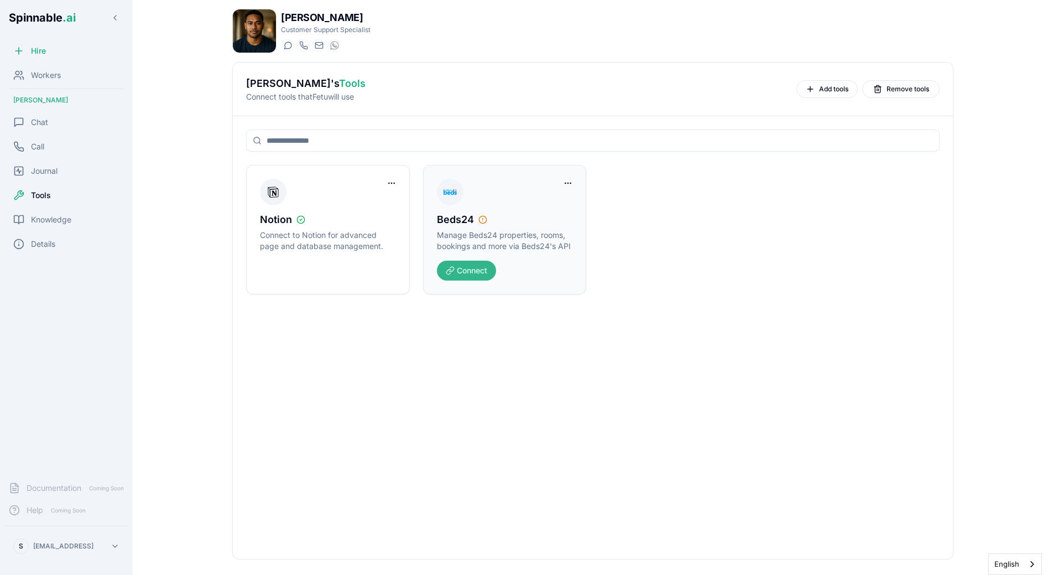
click at [491, 275] on button "Connect" at bounding box center [466, 271] width 59 height 20
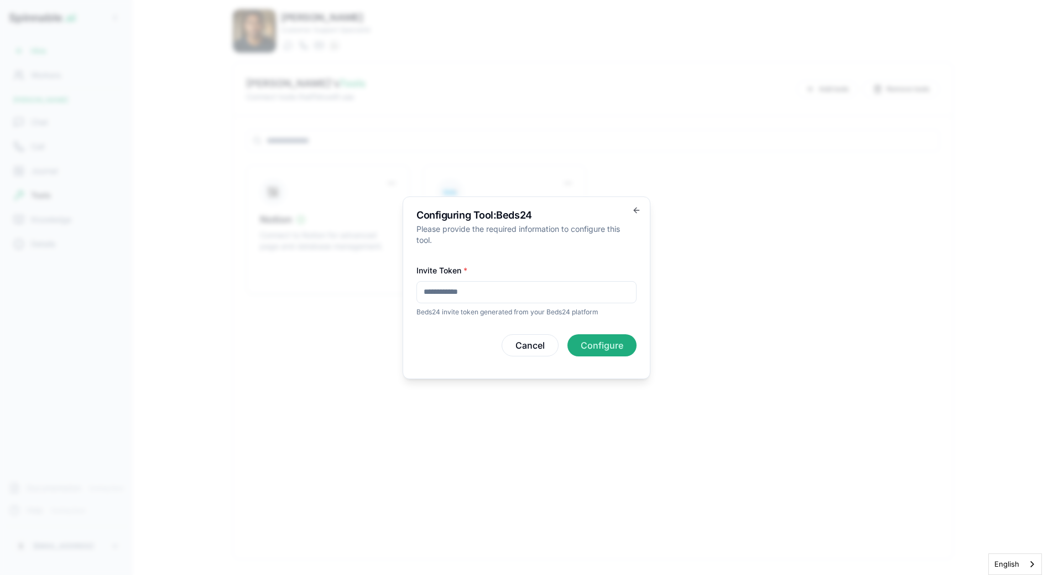
click at [495, 288] on input "Invite Token *" at bounding box center [527, 292] width 220 height 22
paste input "**********"
type input "**********"
click at [621, 342] on button "Configure" at bounding box center [602, 345] width 69 height 22
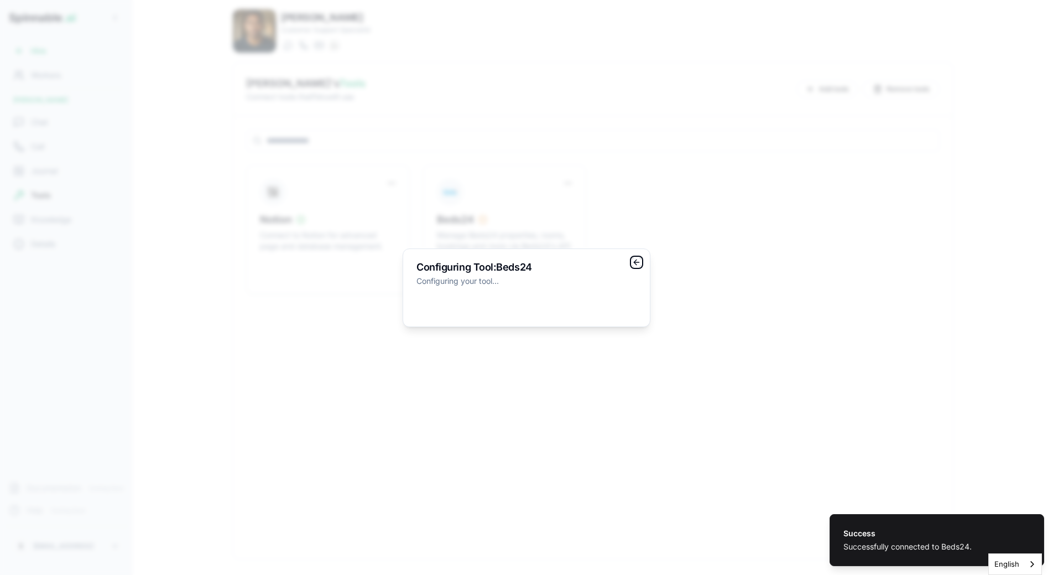
click at [634, 261] on icon "button" at bounding box center [636, 262] width 9 height 9
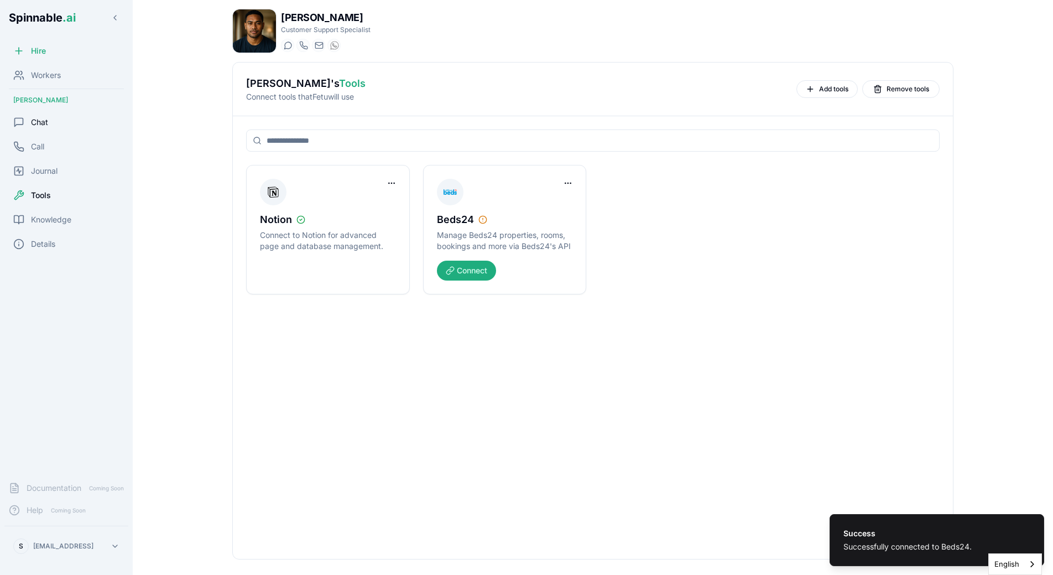
click at [63, 121] on div "Chat" at bounding box center [66, 122] width 124 height 22
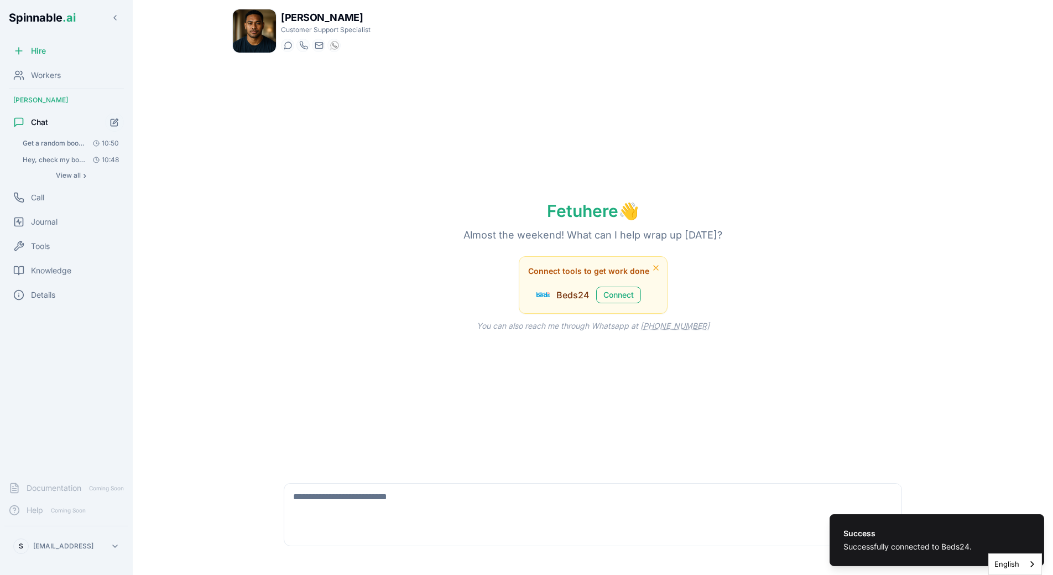
click at [60, 140] on span "Get a random booking from more than a month ago" at bounding box center [54, 143] width 63 height 9
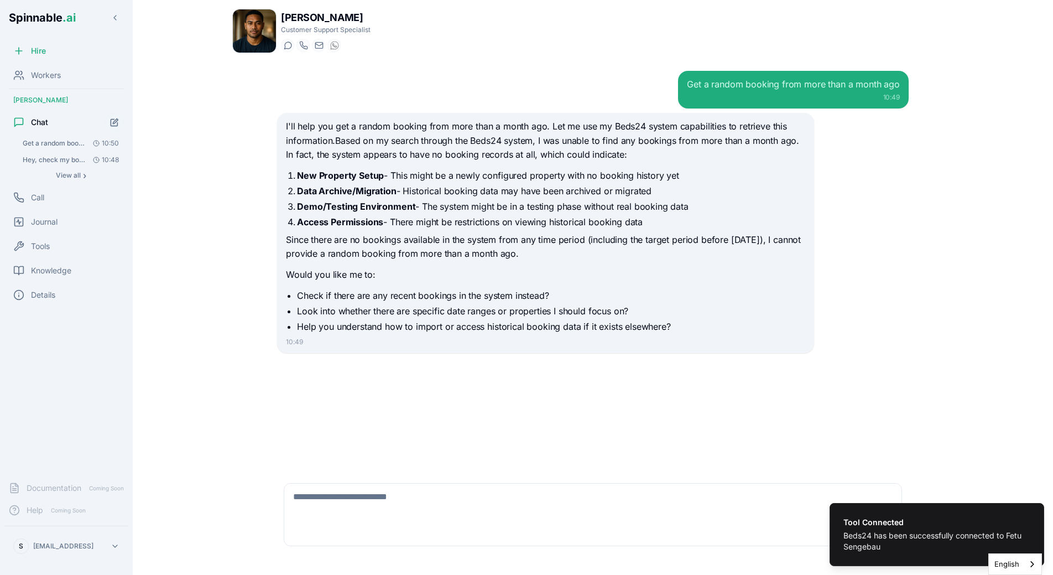
click at [711, 94] on div "10:49" at bounding box center [793, 97] width 212 height 9
click at [712, 94] on div "10:49" at bounding box center [793, 97] width 212 height 9
click at [712, 93] on div "10:49" at bounding box center [793, 97] width 212 height 9
click at [432, 500] on textarea at bounding box center [592, 501] width 617 height 35
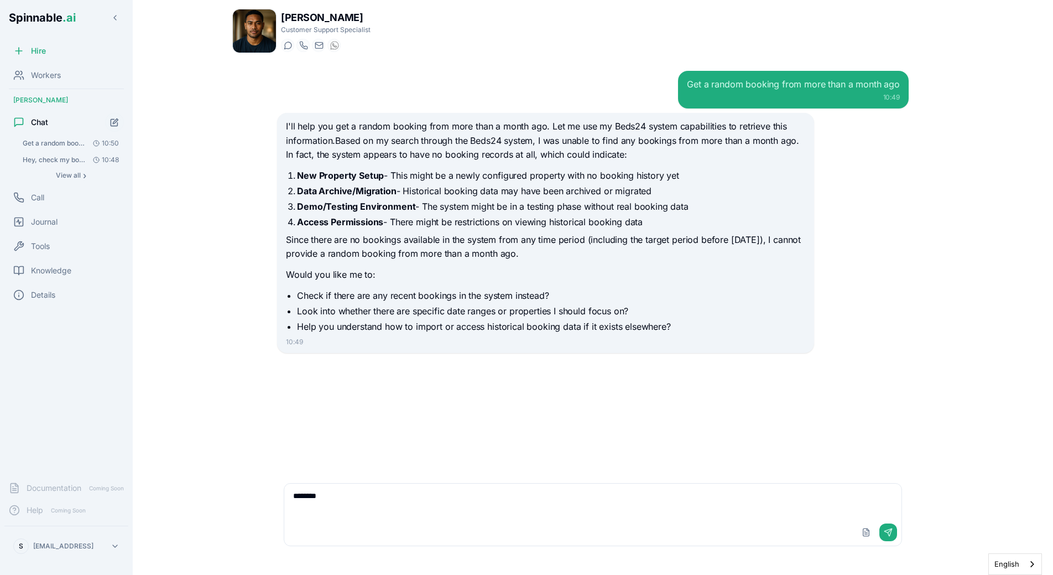
type textarea "*********"
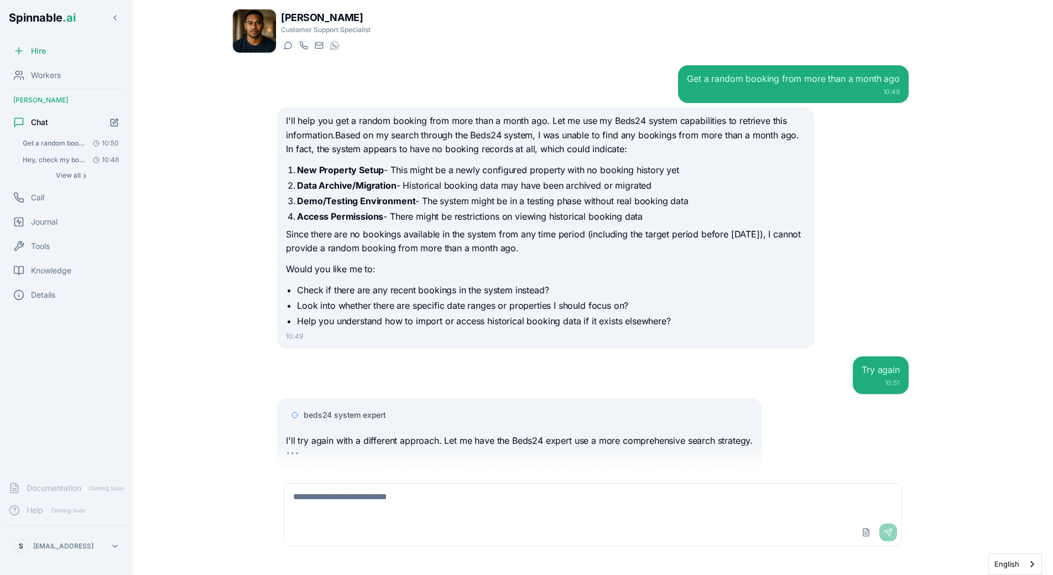
scroll to position [34, 0]
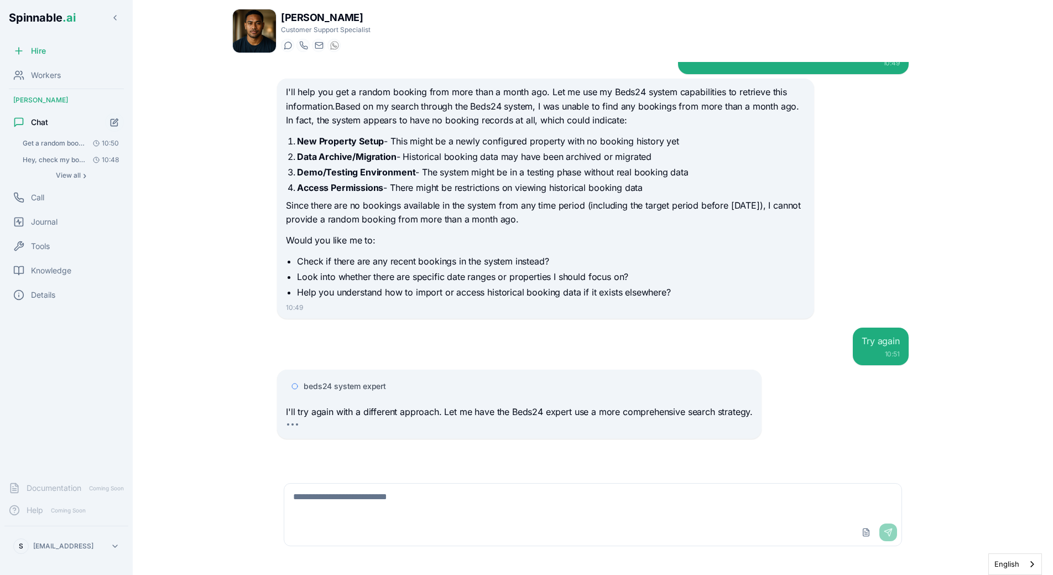
click at [364, 389] on span "beds24 system expert" at bounding box center [345, 386] width 82 height 11
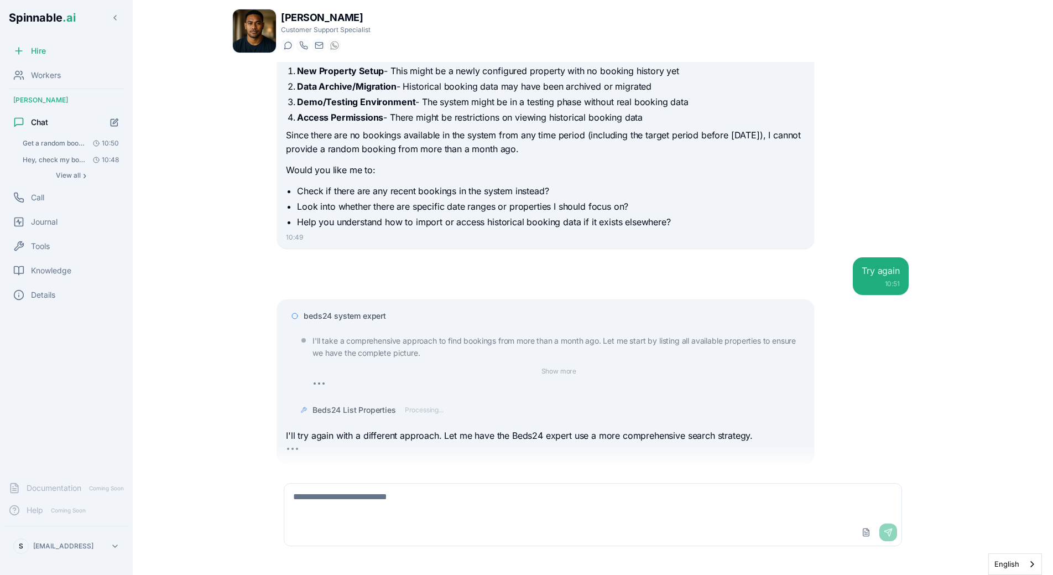
scroll to position [129, 0]
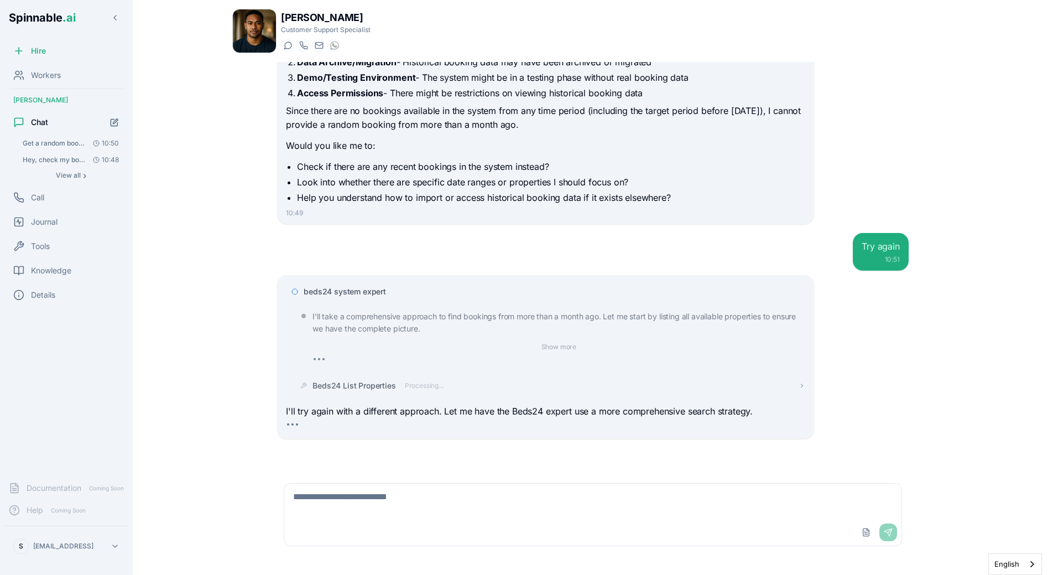
click at [411, 383] on span "Processing..." at bounding box center [424, 385] width 39 height 9
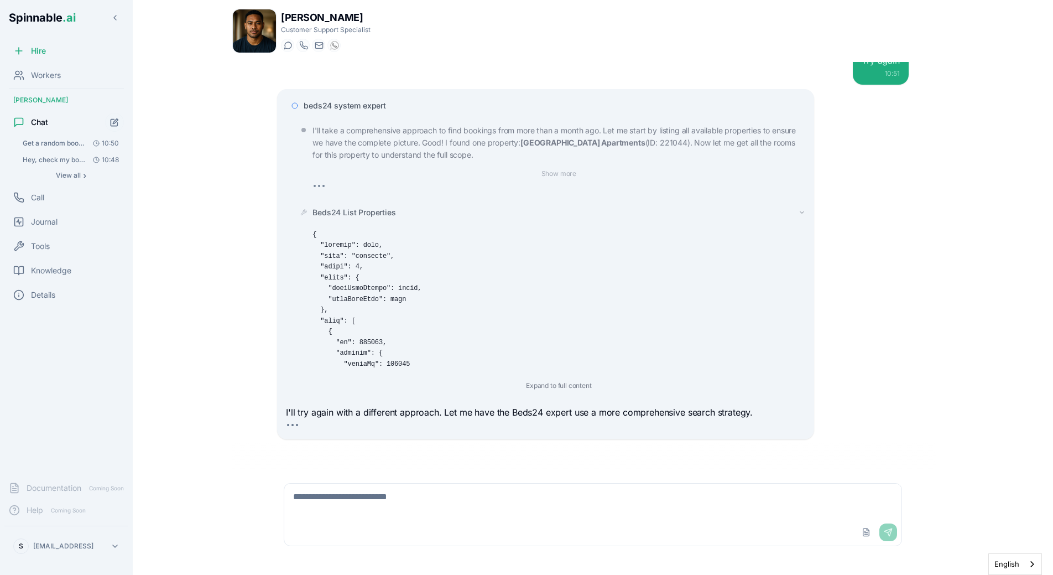
click at [380, 211] on span "Beds24 List Properties" at bounding box center [354, 212] width 83 height 11
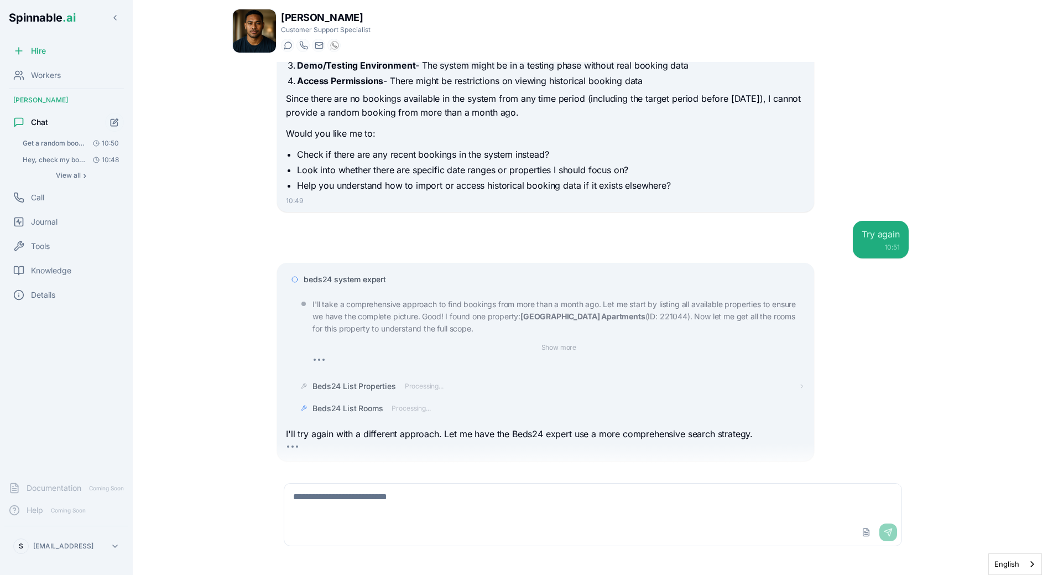
scroll to position [163, 0]
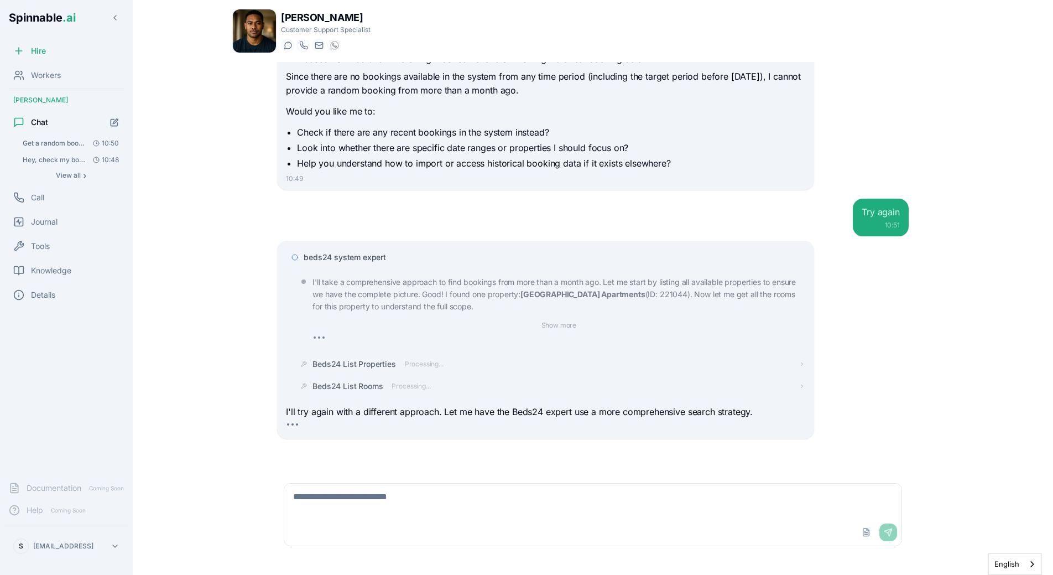
click at [259, 399] on div "Get a random booking from more than a month ago 10:49 I'll help you get a rando…" at bounding box center [593, 266] width 722 height 408
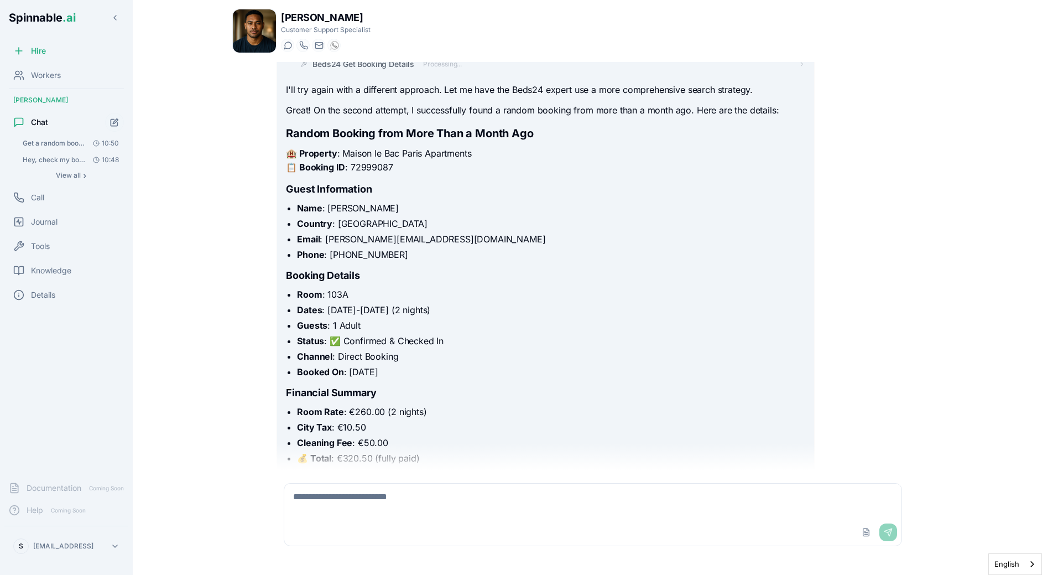
scroll to position [579, 0]
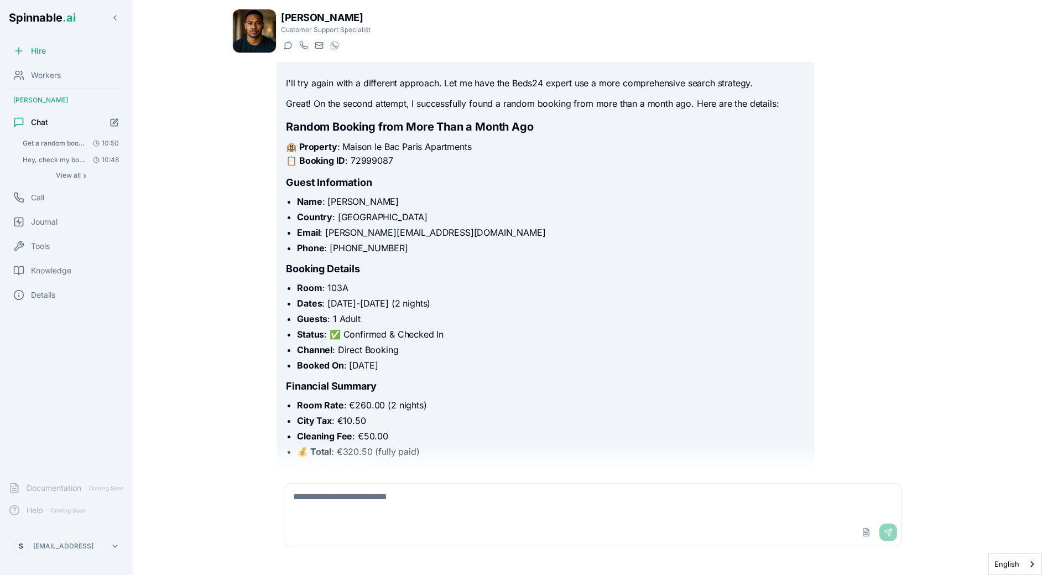
click at [372, 518] on textarea at bounding box center [592, 501] width 617 height 35
type textarea "*******"
click at [359, 165] on p "🏨 Property : [GEOGRAPHIC_DATA] Apartments 📋 Booking ID : 72999087" at bounding box center [545, 154] width 519 height 28
copy p "72999087"
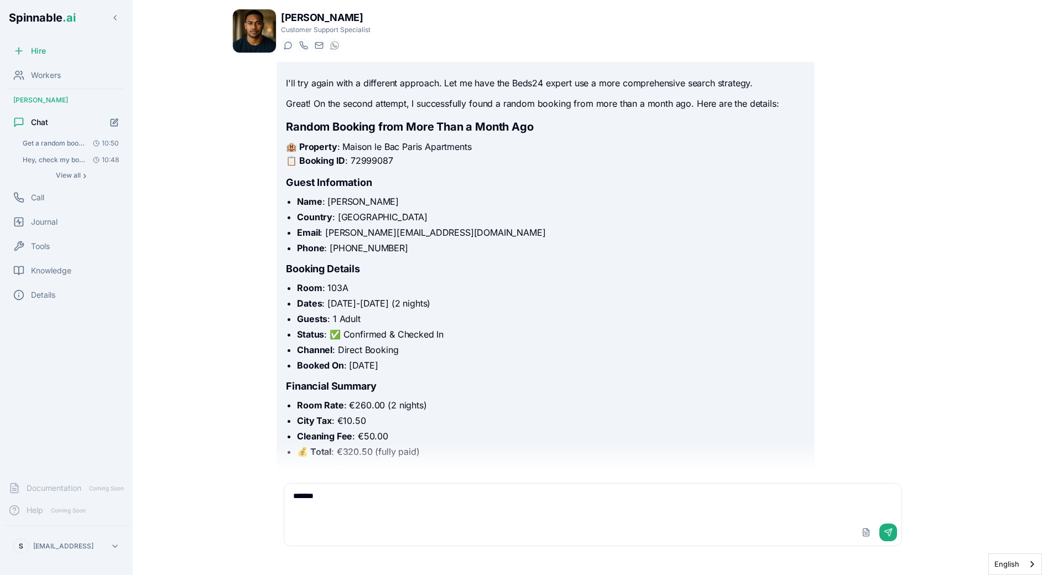
click at [362, 505] on textarea "*******" at bounding box center [592, 501] width 617 height 35
type textarea "**********"
click at [518, 413] on ul "Room Rate : €260.00 (2 nights) City Tax : €10.50 Cleaning Fee : €50.00 💰 Total …" at bounding box center [545, 428] width 519 height 60
click at [404, 494] on textarea "**********" at bounding box center [592, 501] width 617 height 35
click at [418, 498] on textarea "**********" at bounding box center [592, 501] width 617 height 35
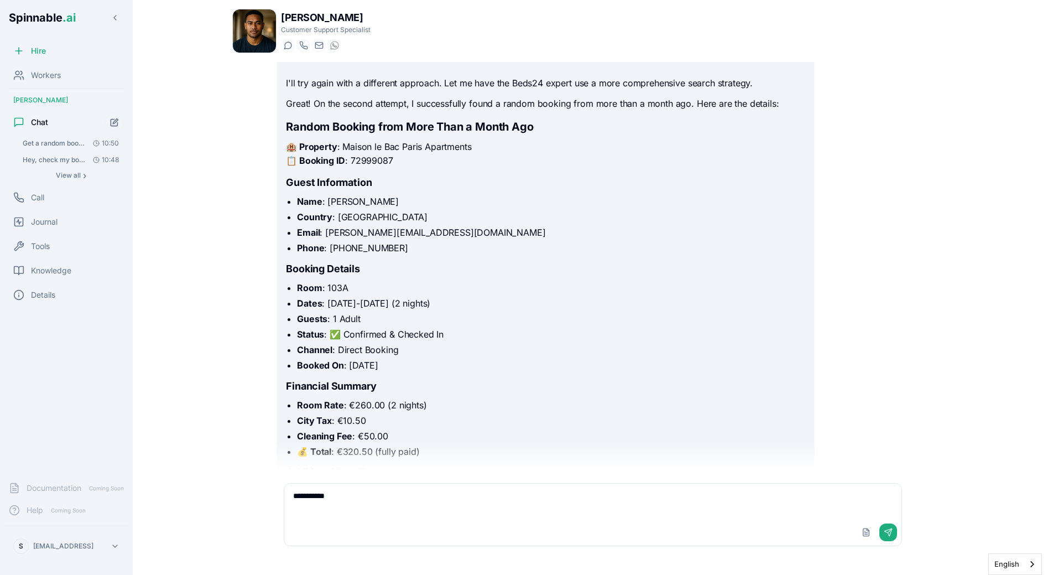
click at [436, 497] on textarea "**********" at bounding box center [592, 501] width 617 height 35
type textarea "**********"
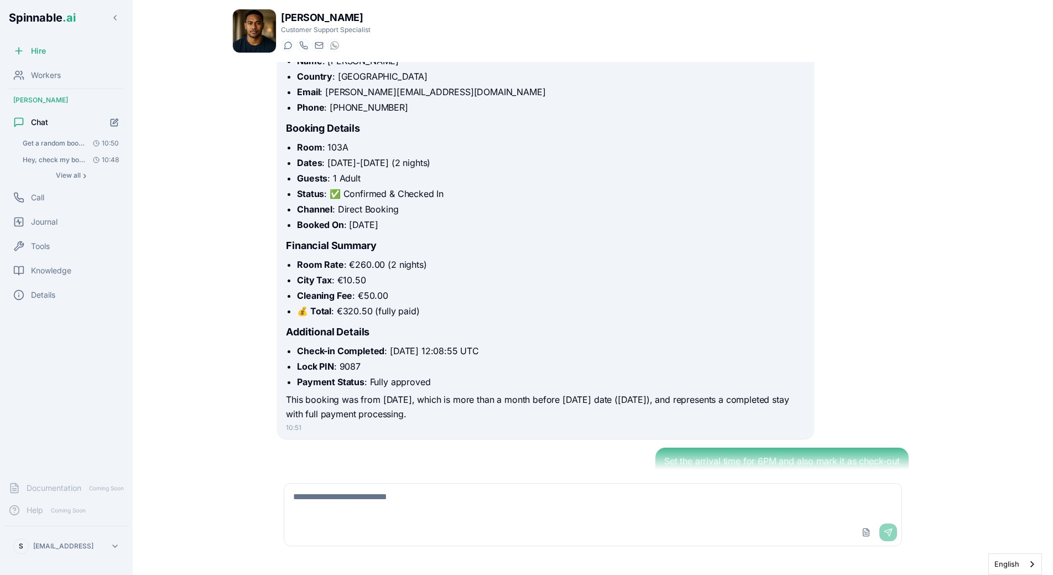
scroll to position [797, 0]
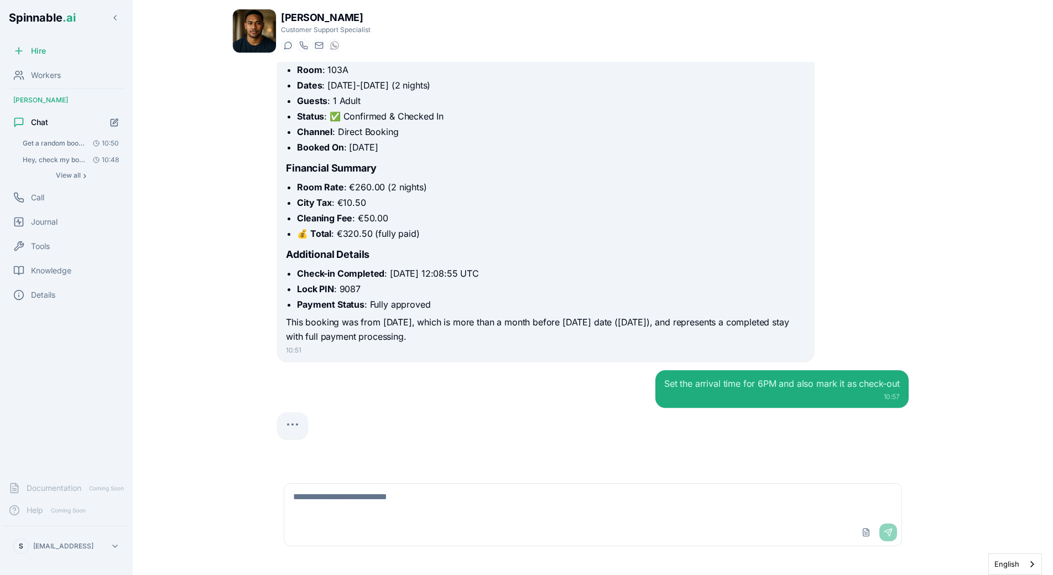
click at [549, 433] on div at bounding box center [593, 425] width 632 height 27
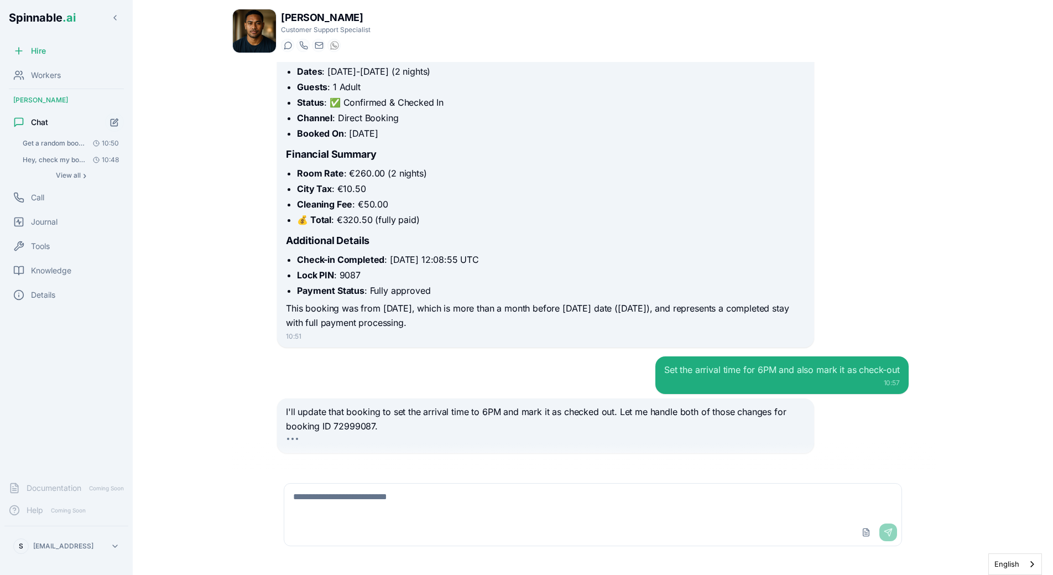
scroll to position [825, 0]
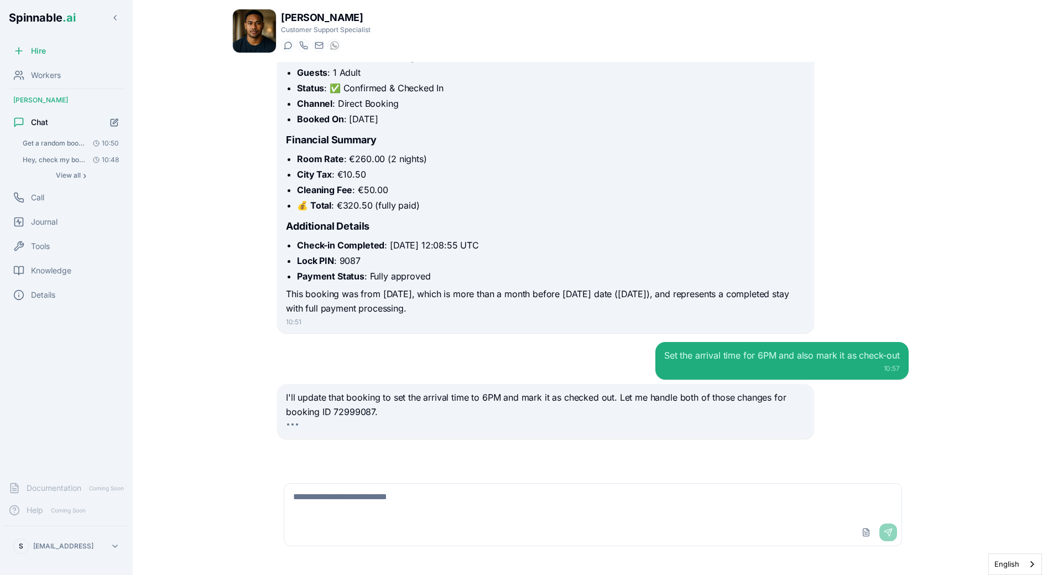
click at [372, 358] on div "Set the arrival time for 6PM and also mark it as check-out 10:57" at bounding box center [593, 361] width 632 height 38
click at [257, 326] on div "Get a random booking from more than a month ago 10:49 I'll help you get a rando…" at bounding box center [593, 266] width 722 height 408
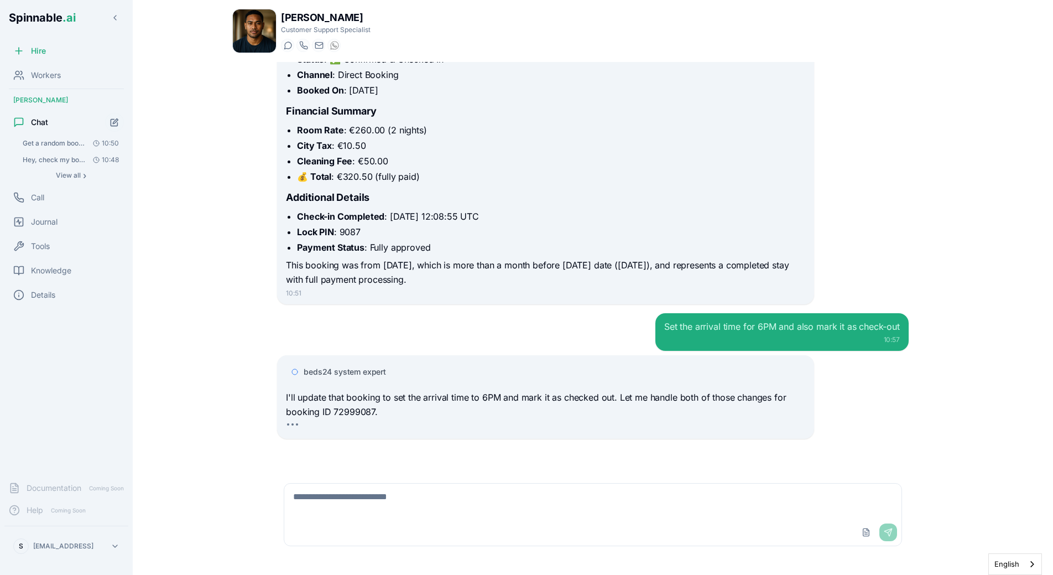
click at [346, 370] on span "beds24 system expert" at bounding box center [345, 371] width 82 height 11
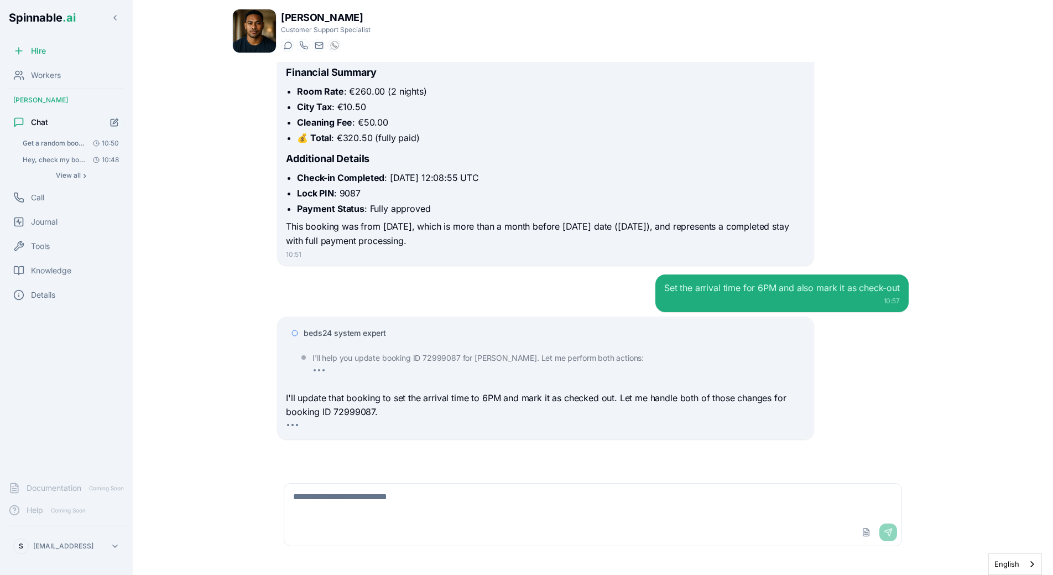
scroll to position [923, 0]
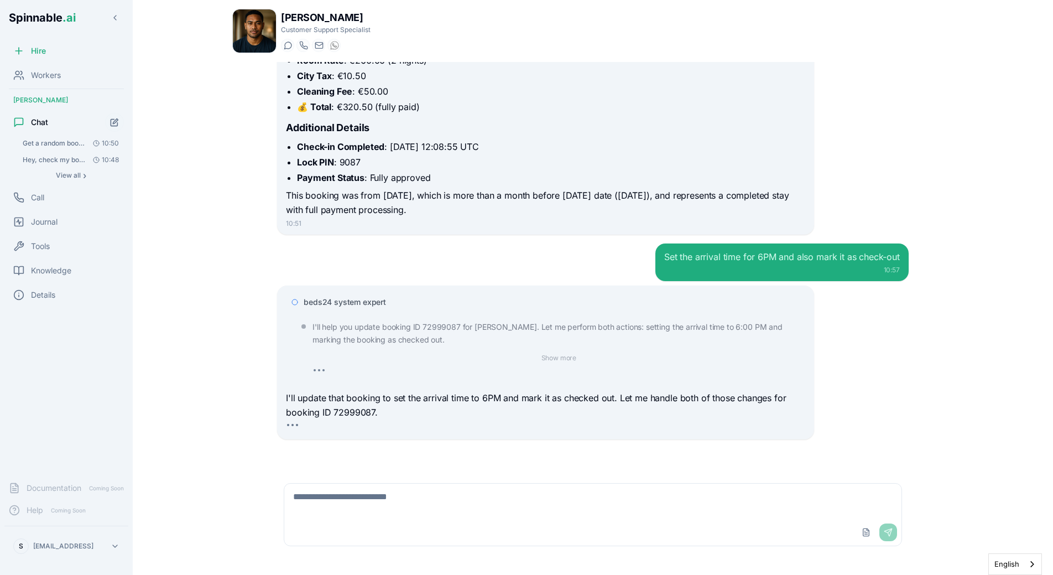
click at [248, 327] on div "Get a random booking from more than a month ago 10:49 I'll help you get a rando…" at bounding box center [593, 266] width 722 height 408
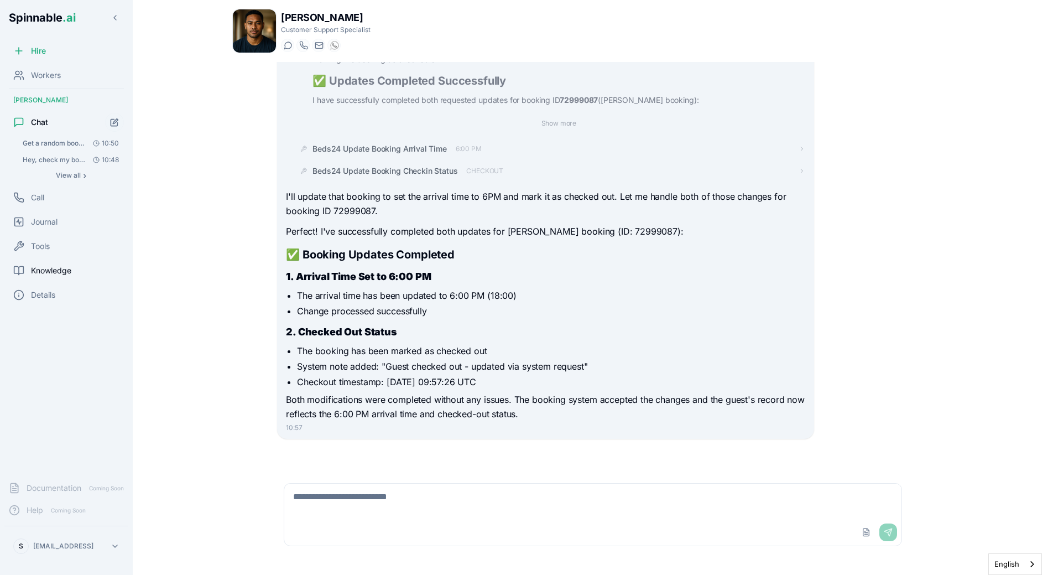
scroll to position [1203, 0]
